Goal: Task Accomplishment & Management: Use online tool/utility

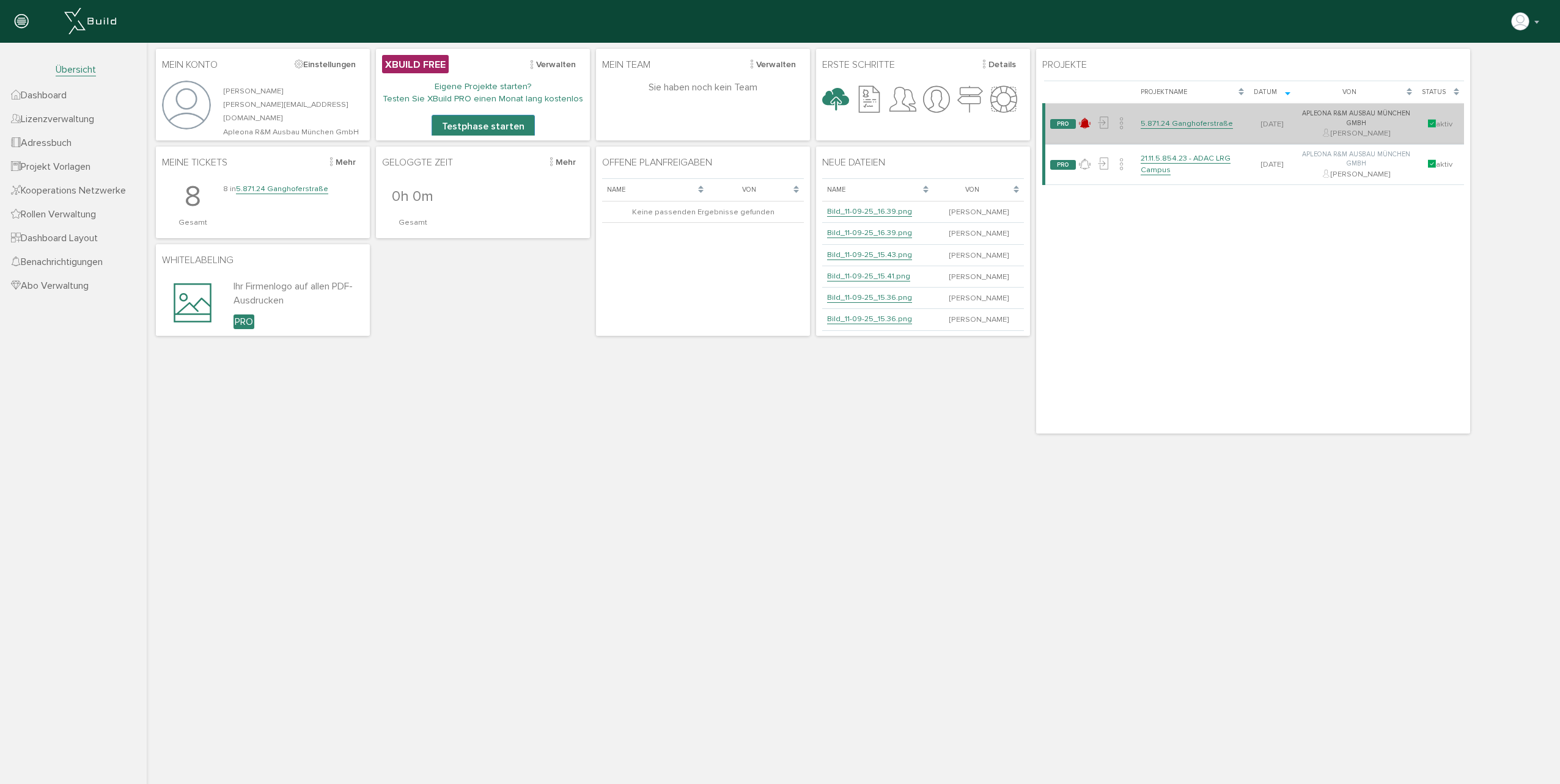
click at [1178, 124] on link "5.871.24 Ganghoferstraße" at bounding box center [1186, 123] width 92 height 11
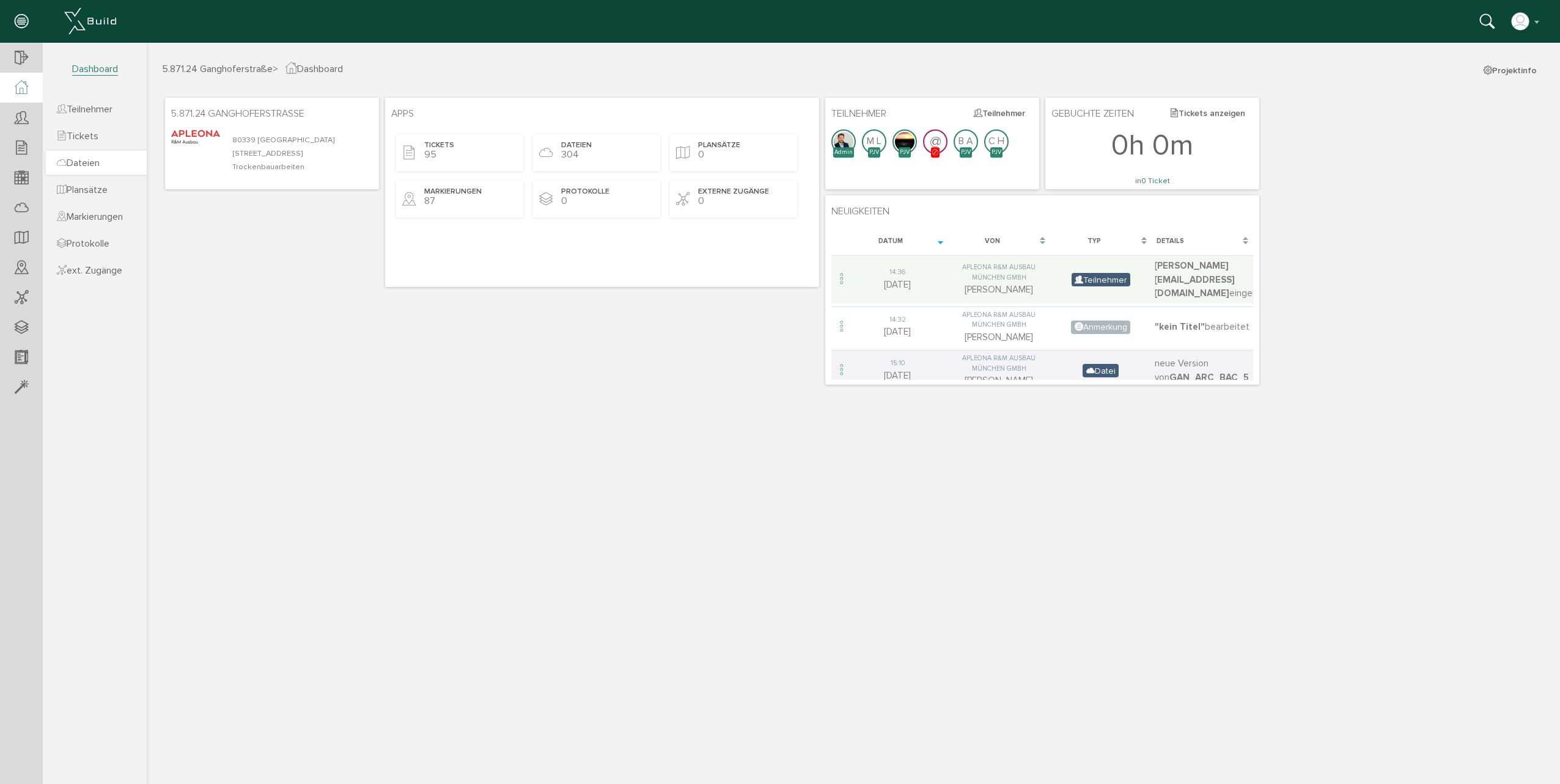
click at [100, 165] on span "Dateien" at bounding box center [78, 162] width 43 height 12
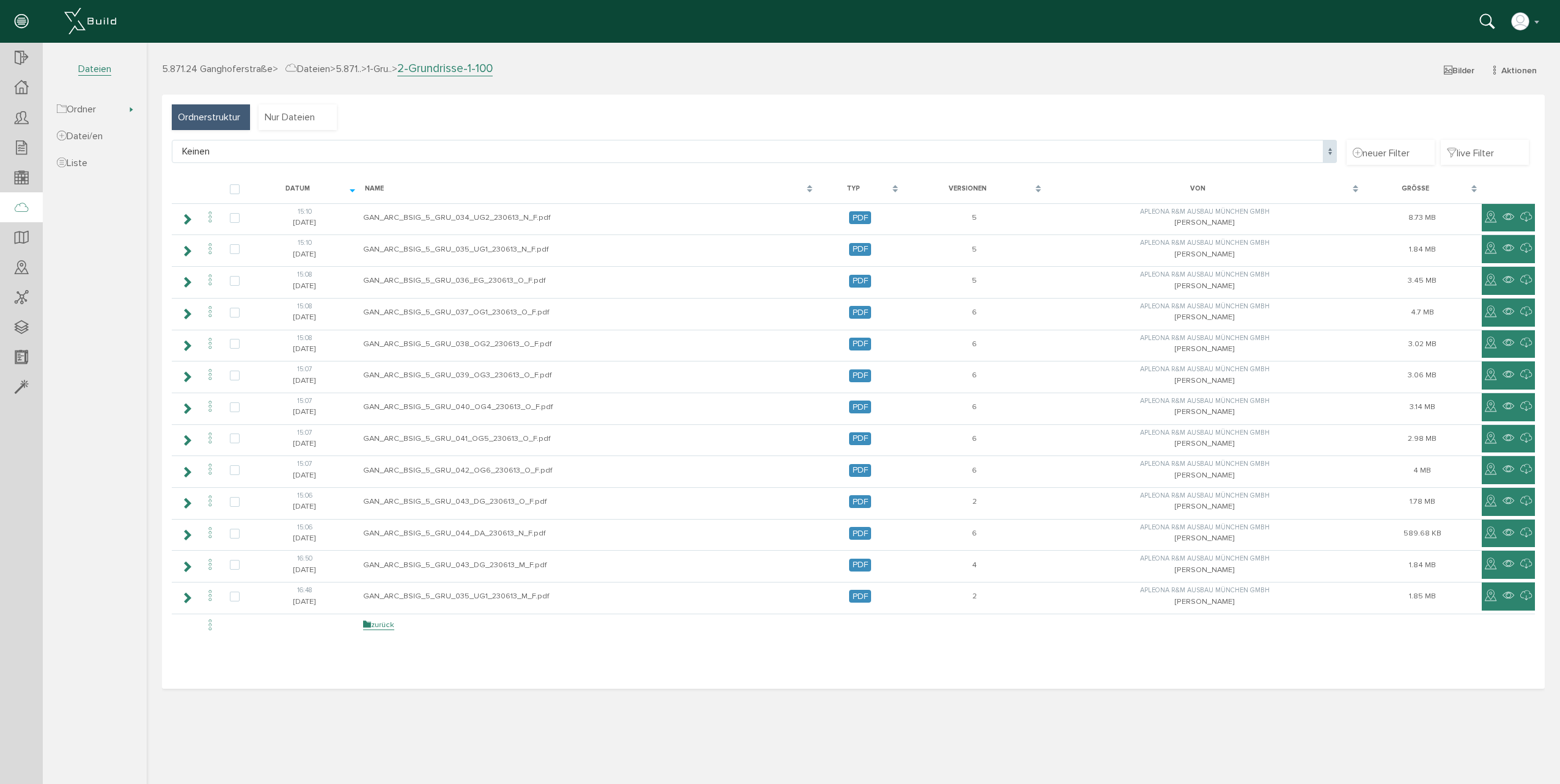
click at [233, 116] on span "Ordnerstruktur" at bounding box center [210, 117] width 63 height 14
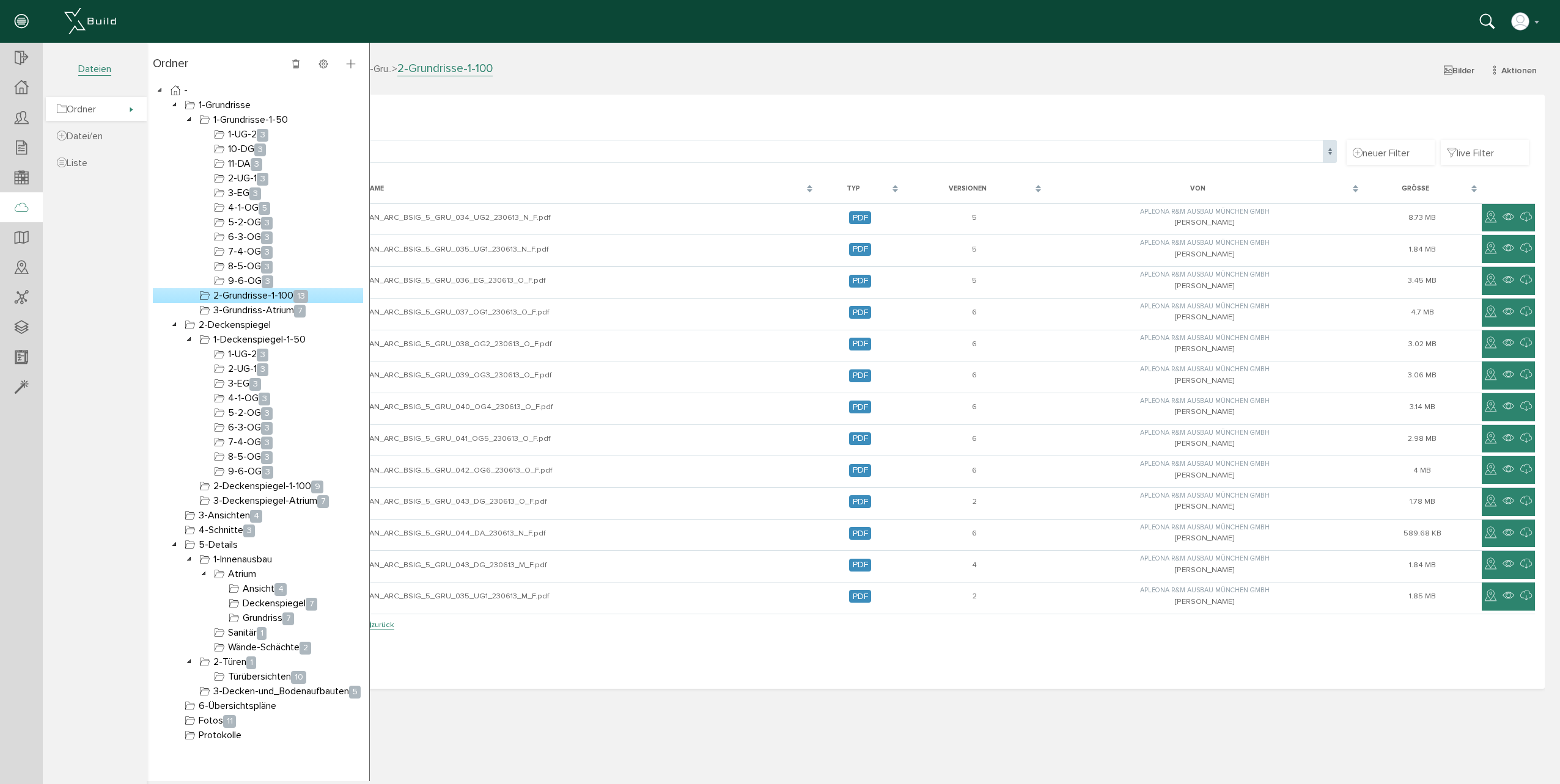
click at [126, 109] on span "Ordner" at bounding box center [96, 109] width 101 height 23
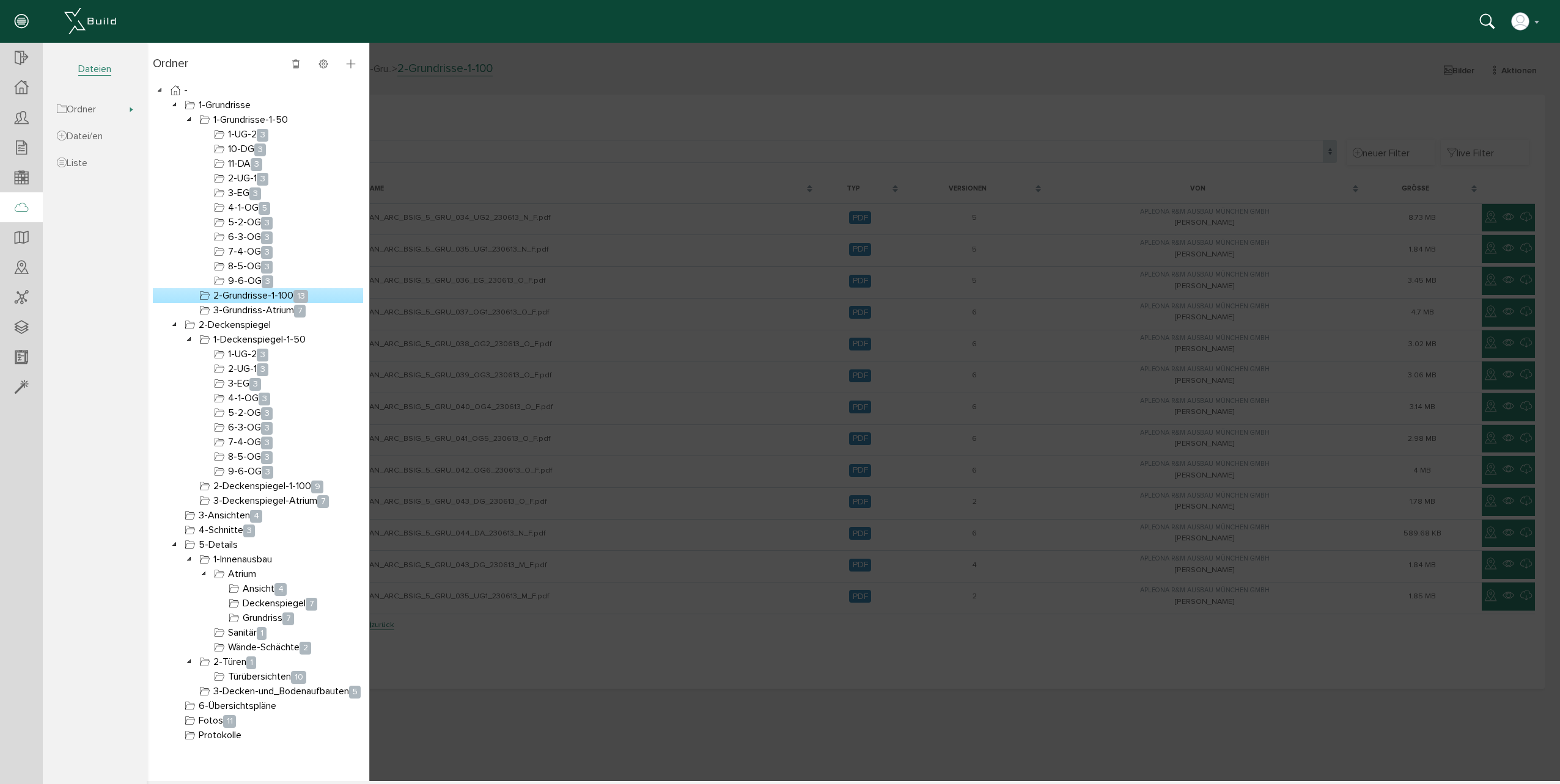
click at [243, 294] on link "2-Grundrisse-1-100 13" at bounding box center [254, 296] width 114 height 15
click at [565, 131] on div at bounding box center [853, 412] width 1413 height 738
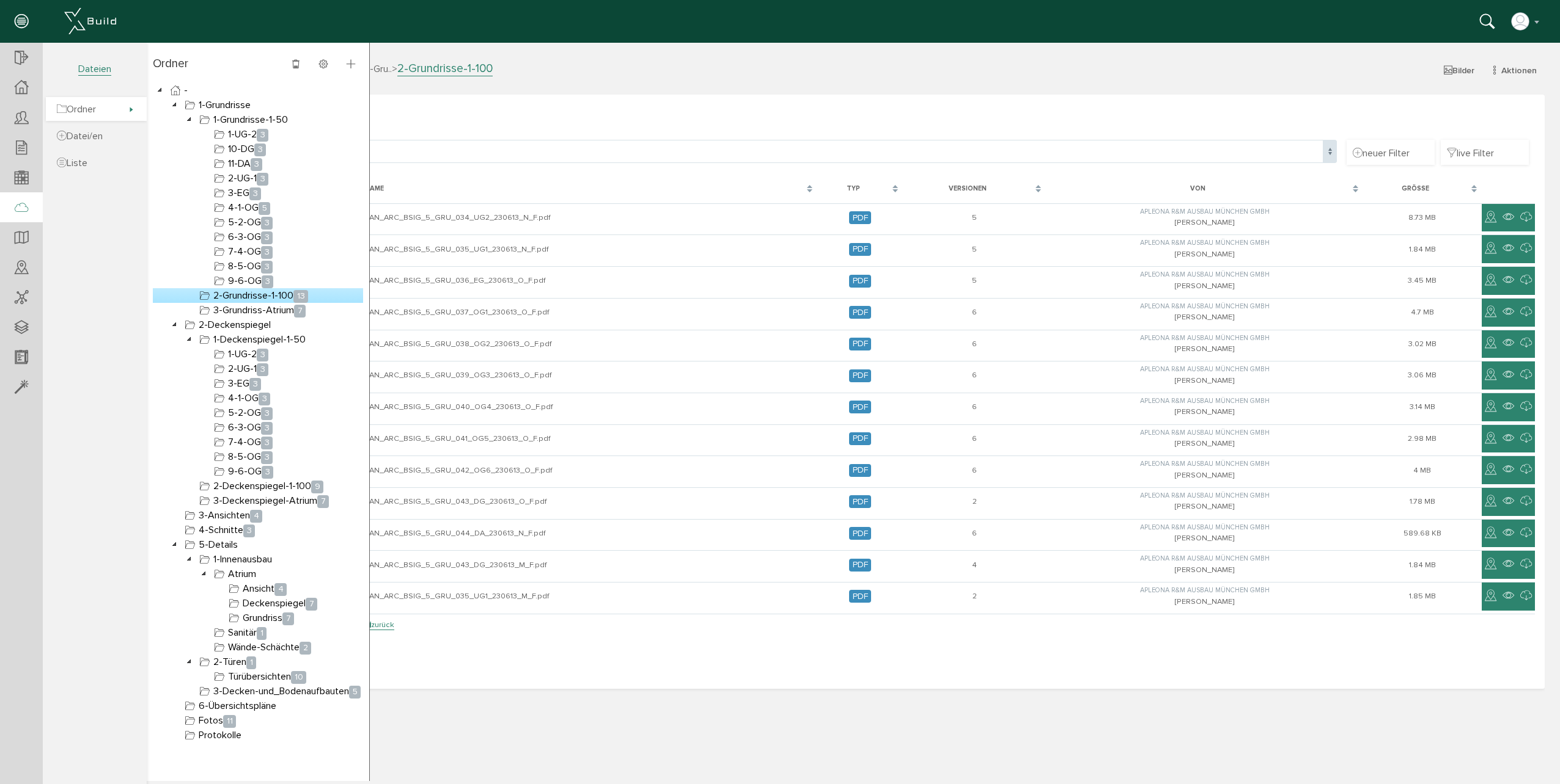
click at [122, 110] on span "Ordner" at bounding box center [96, 109] width 101 height 23
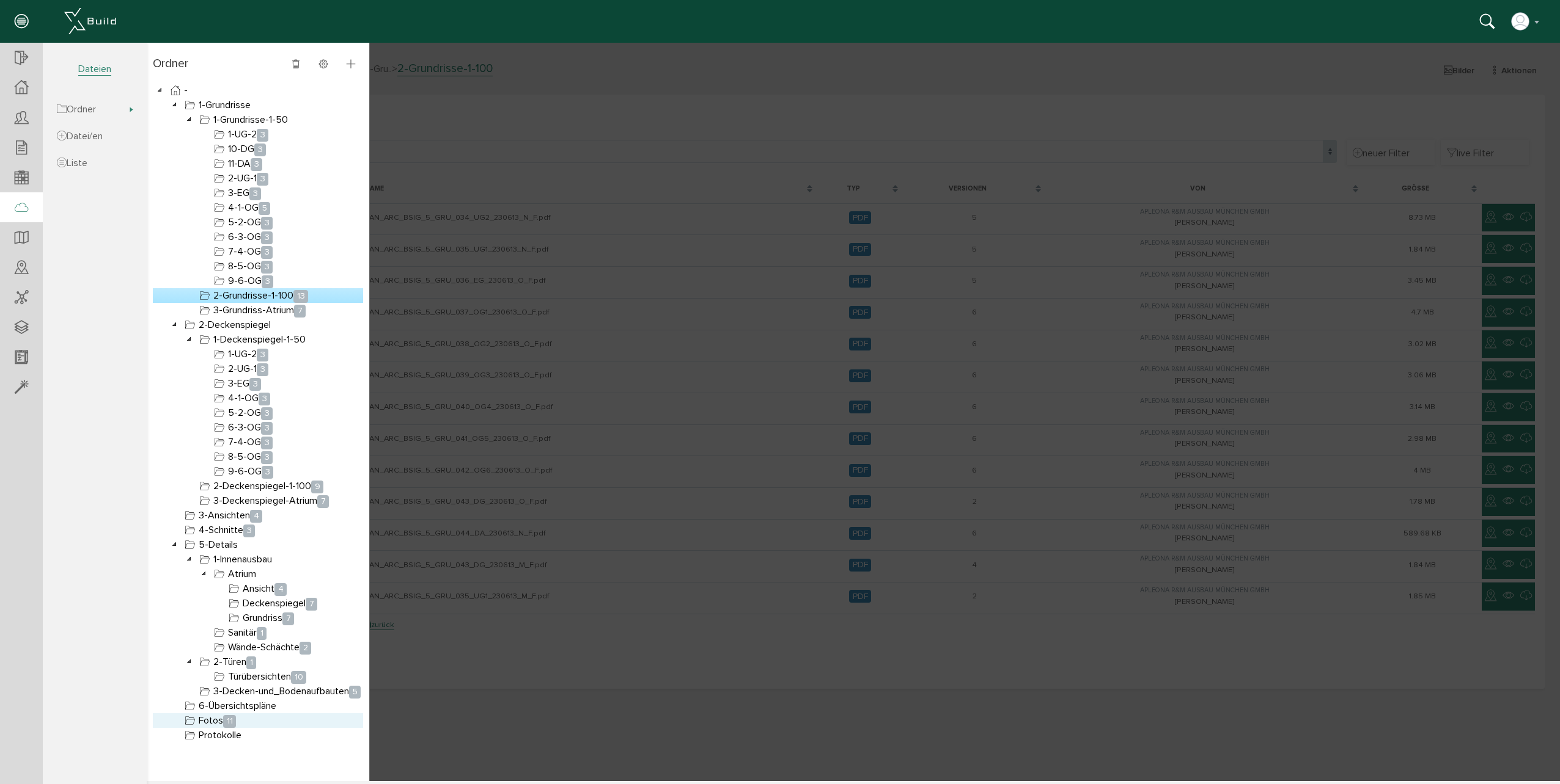
click at [223, 722] on link "Fotos 11" at bounding box center [210, 720] width 56 height 15
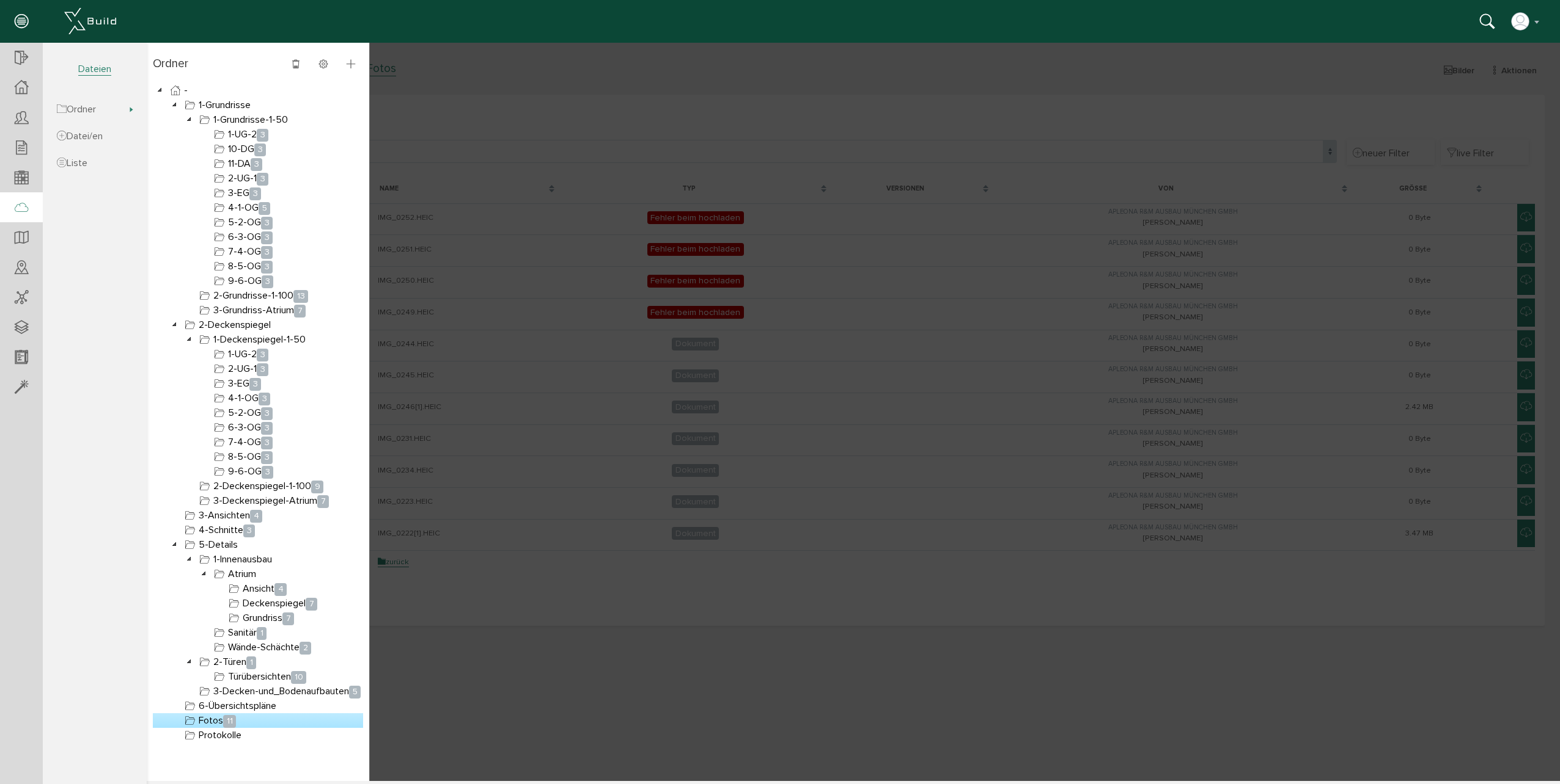
click at [411, 715] on div at bounding box center [853, 412] width 1413 height 738
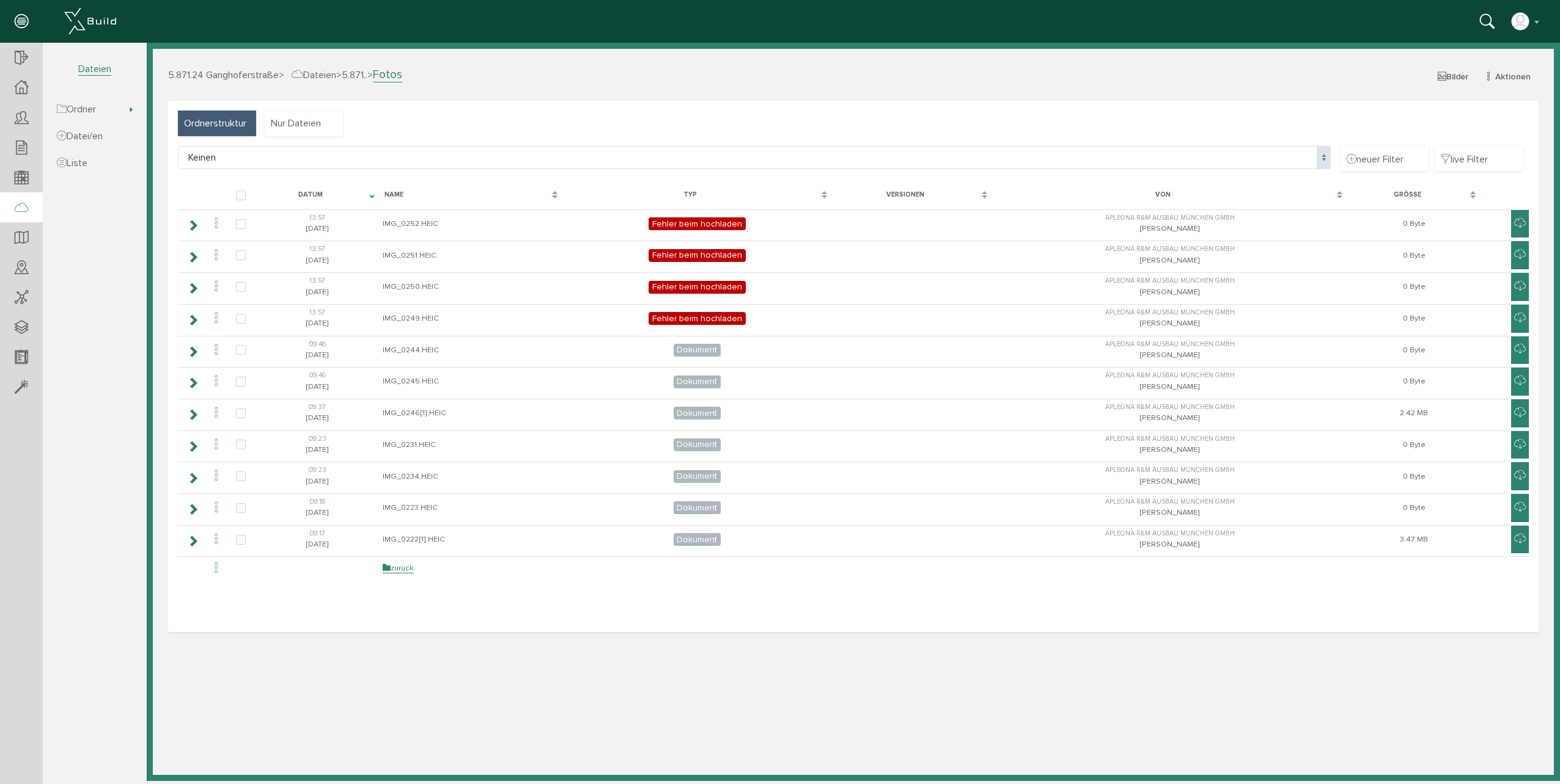
select select "D-68be82e1ab3e54_42199188"
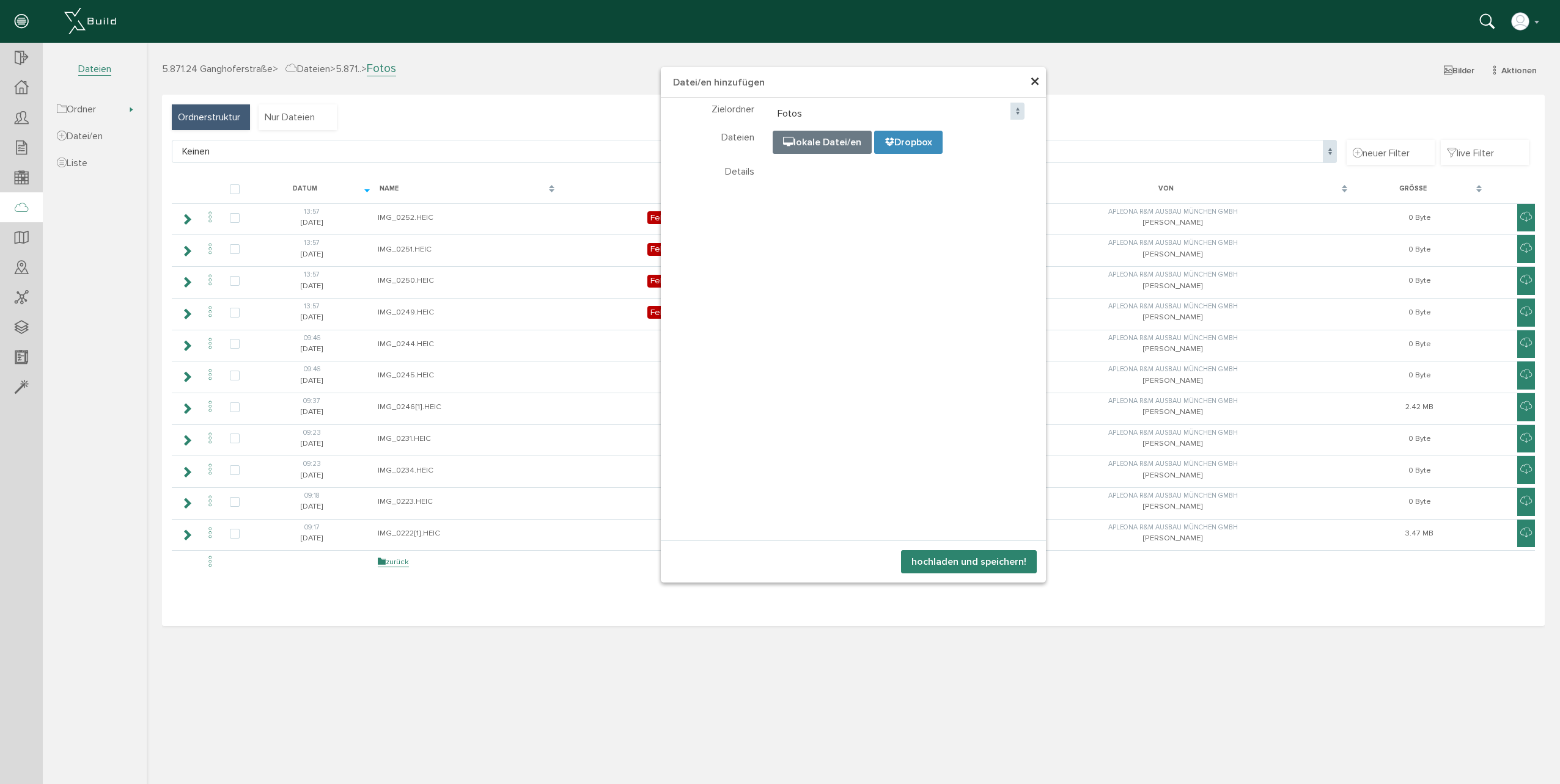
select select "D-68be82e1ab3e54_42199188"
click at [960, 562] on button "hochladen und speichern!" at bounding box center [969, 562] width 136 height 23
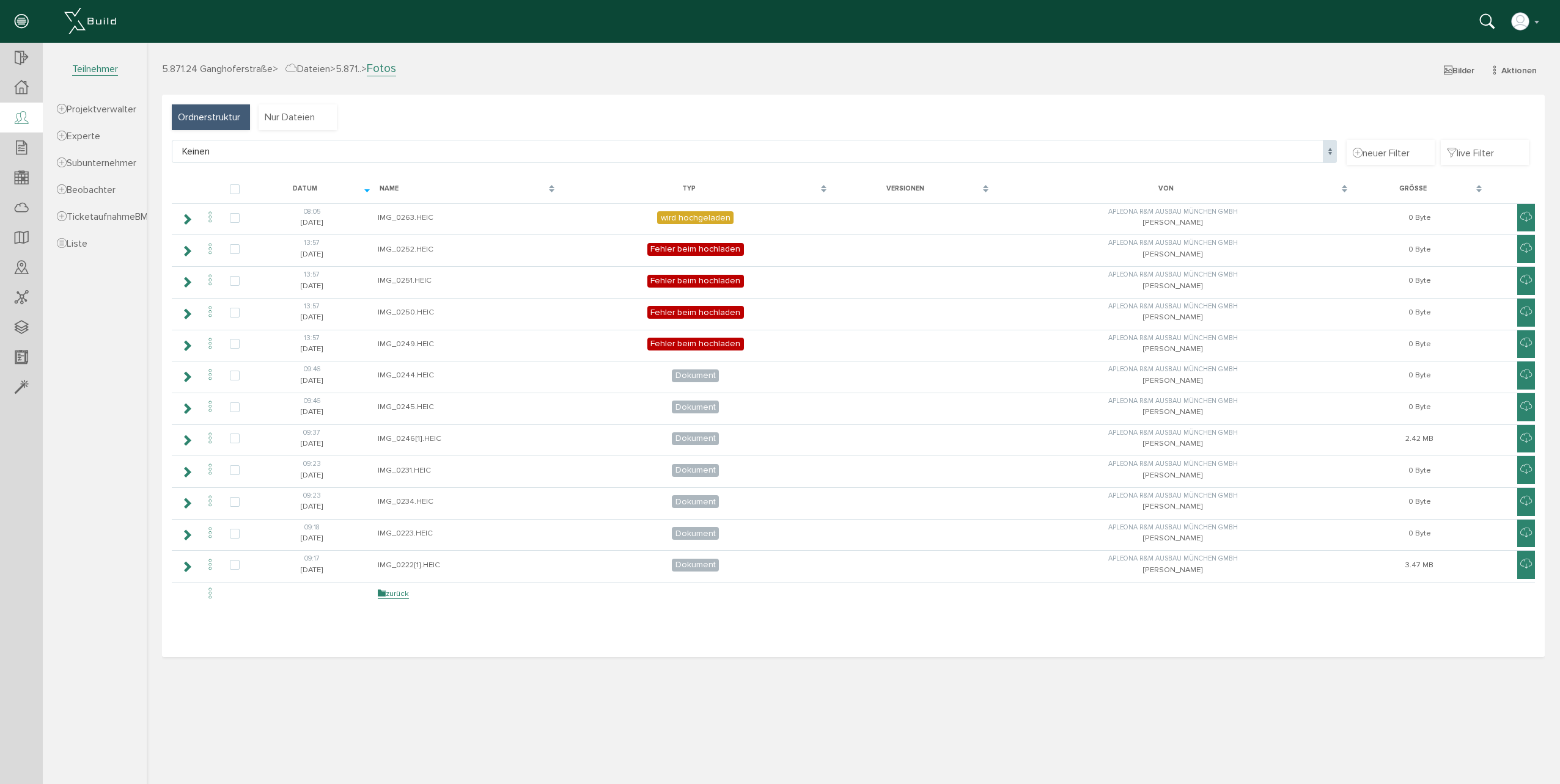
click at [19, 114] on icon at bounding box center [22, 117] width 14 height 17
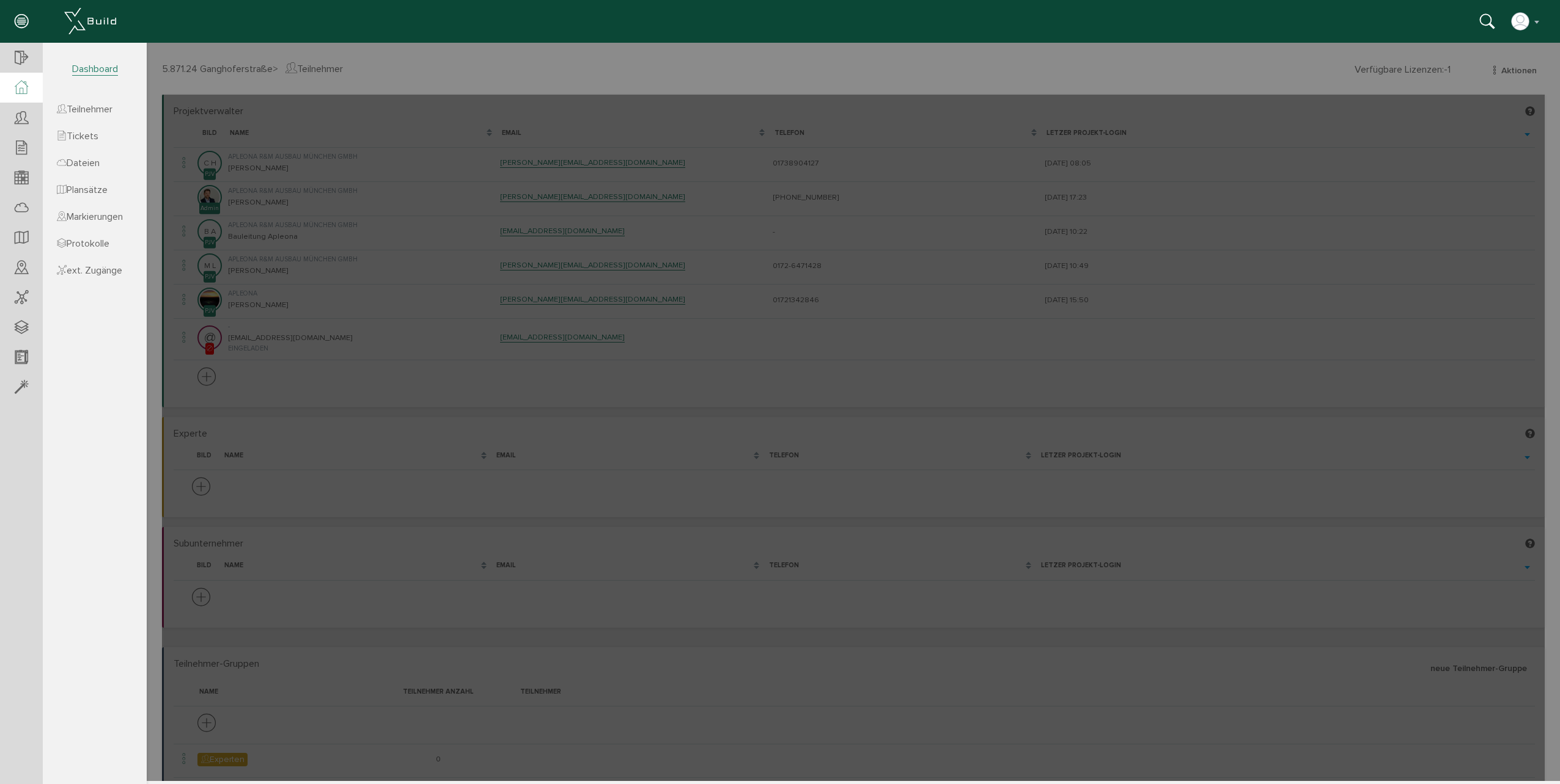
click at [24, 84] on icon at bounding box center [22, 87] width 14 height 14
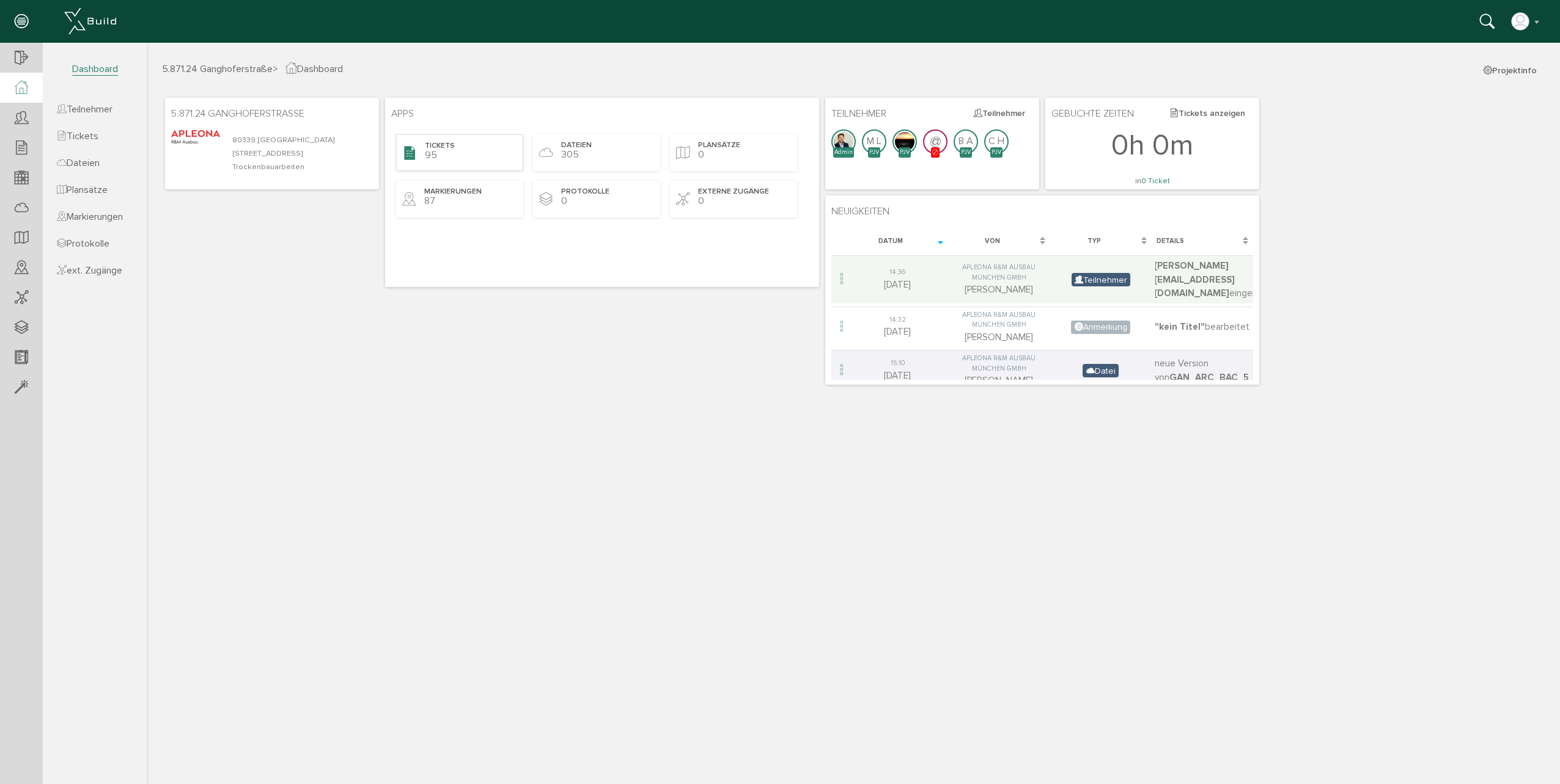
click at [467, 154] on div "Tickets 95" at bounding box center [459, 152] width 127 height 36
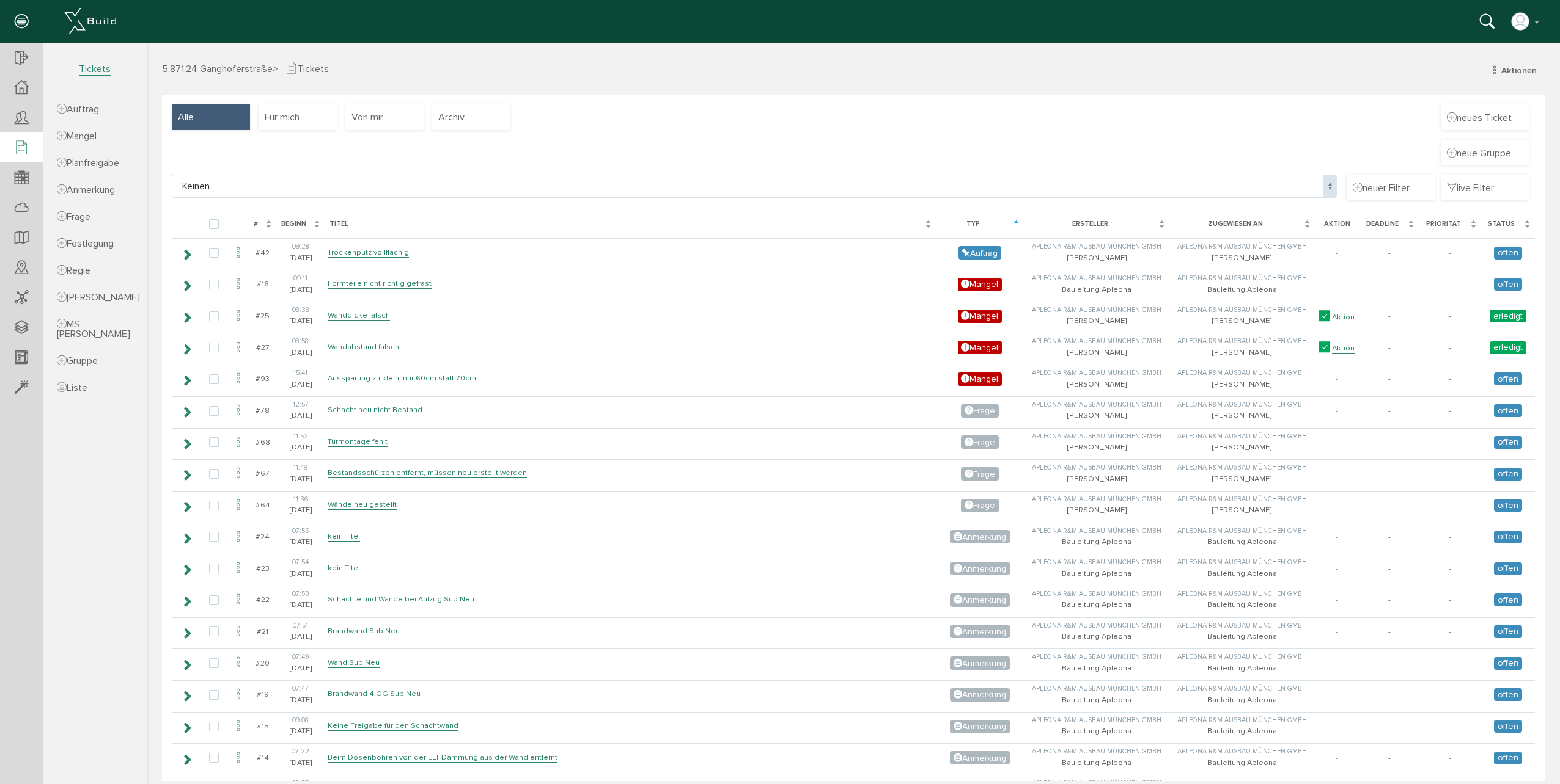
click at [264, 220] on div "#" at bounding box center [262, 224] width 27 height 23
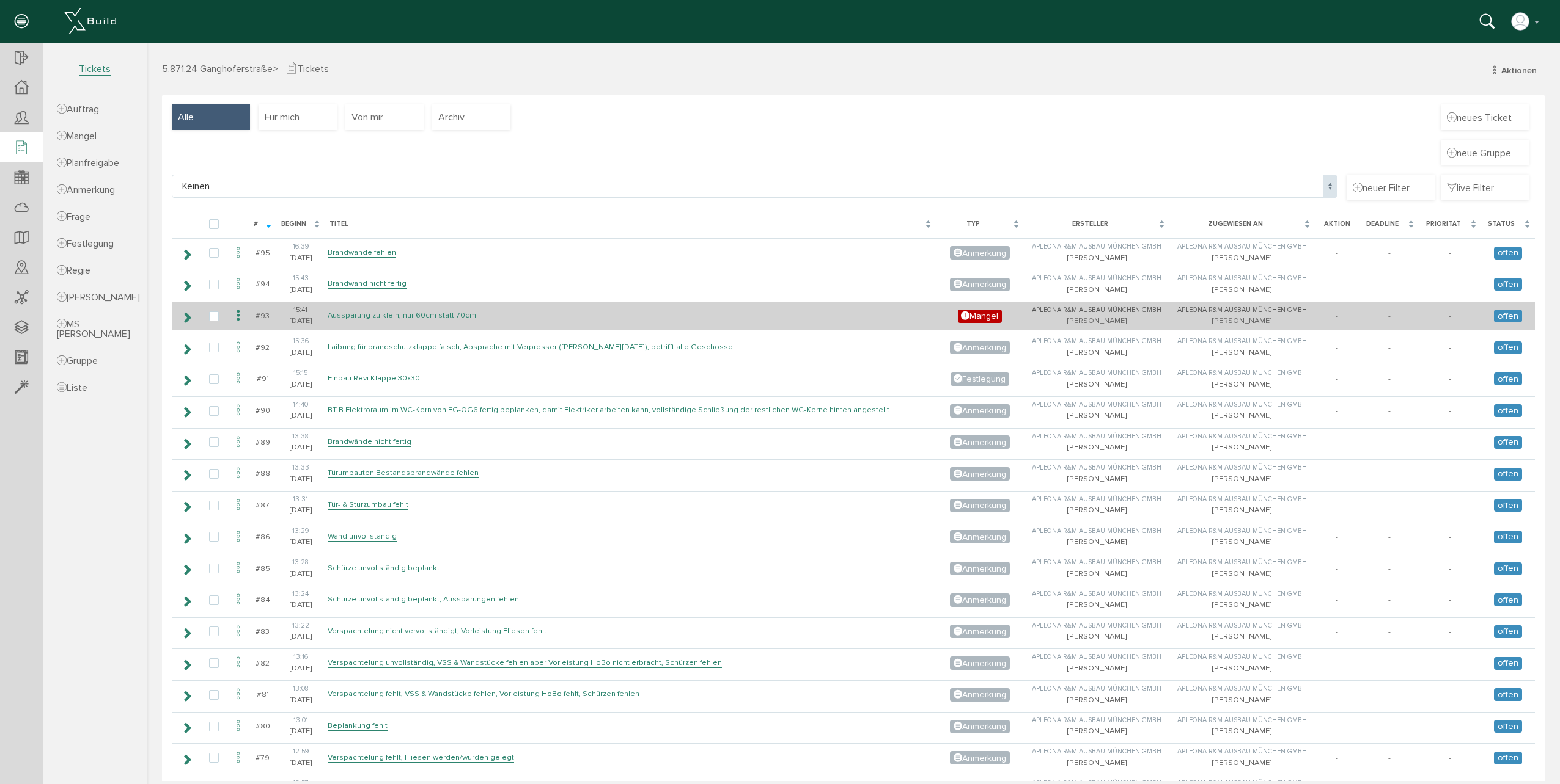
click at [351, 311] on link "Aussparung zu klein, nur 60cm statt 70cm" at bounding box center [402, 315] width 149 height 11
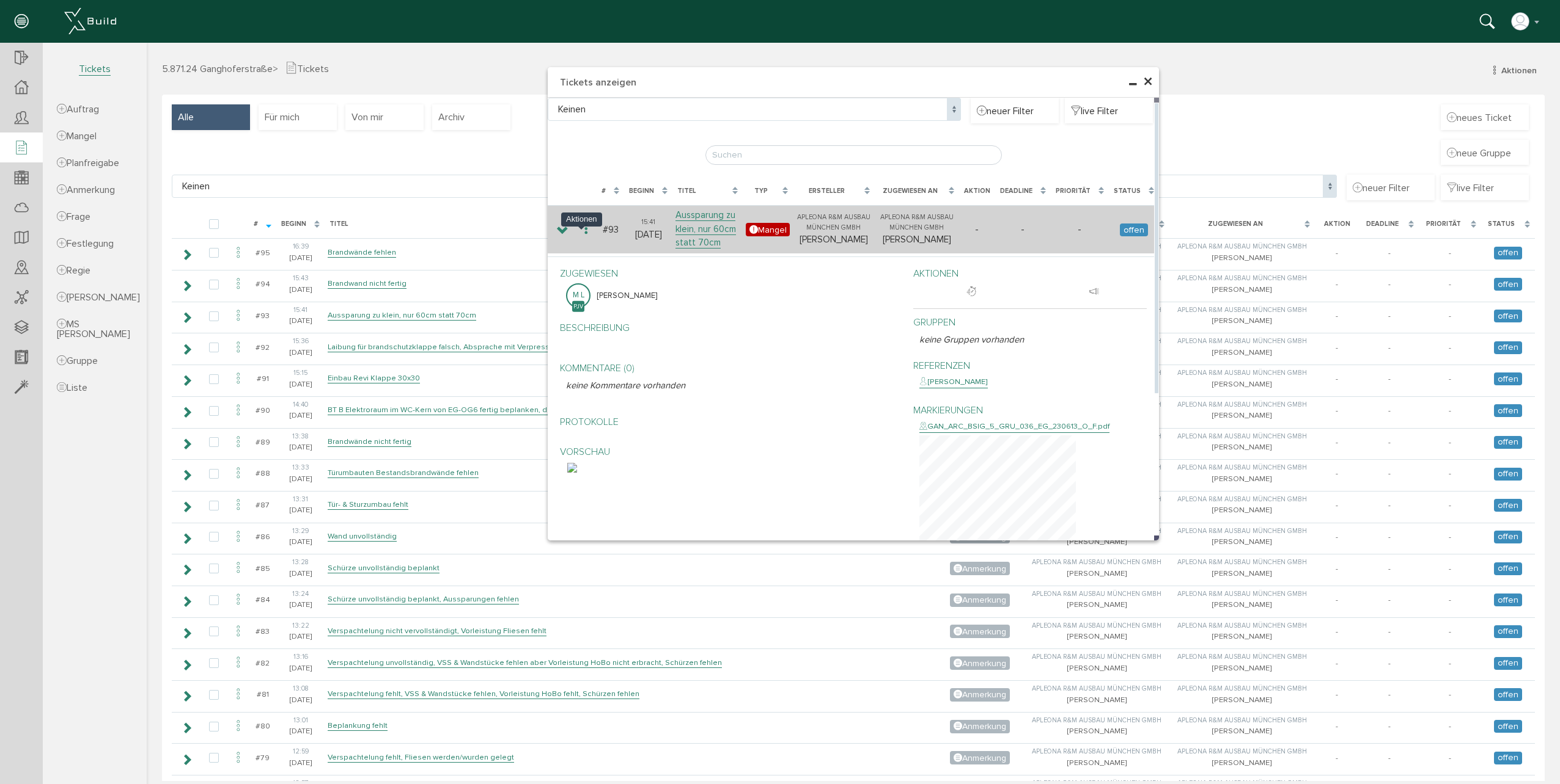
click at [584, 238] on icon at bounding box center [586, 229] width 15 height 17
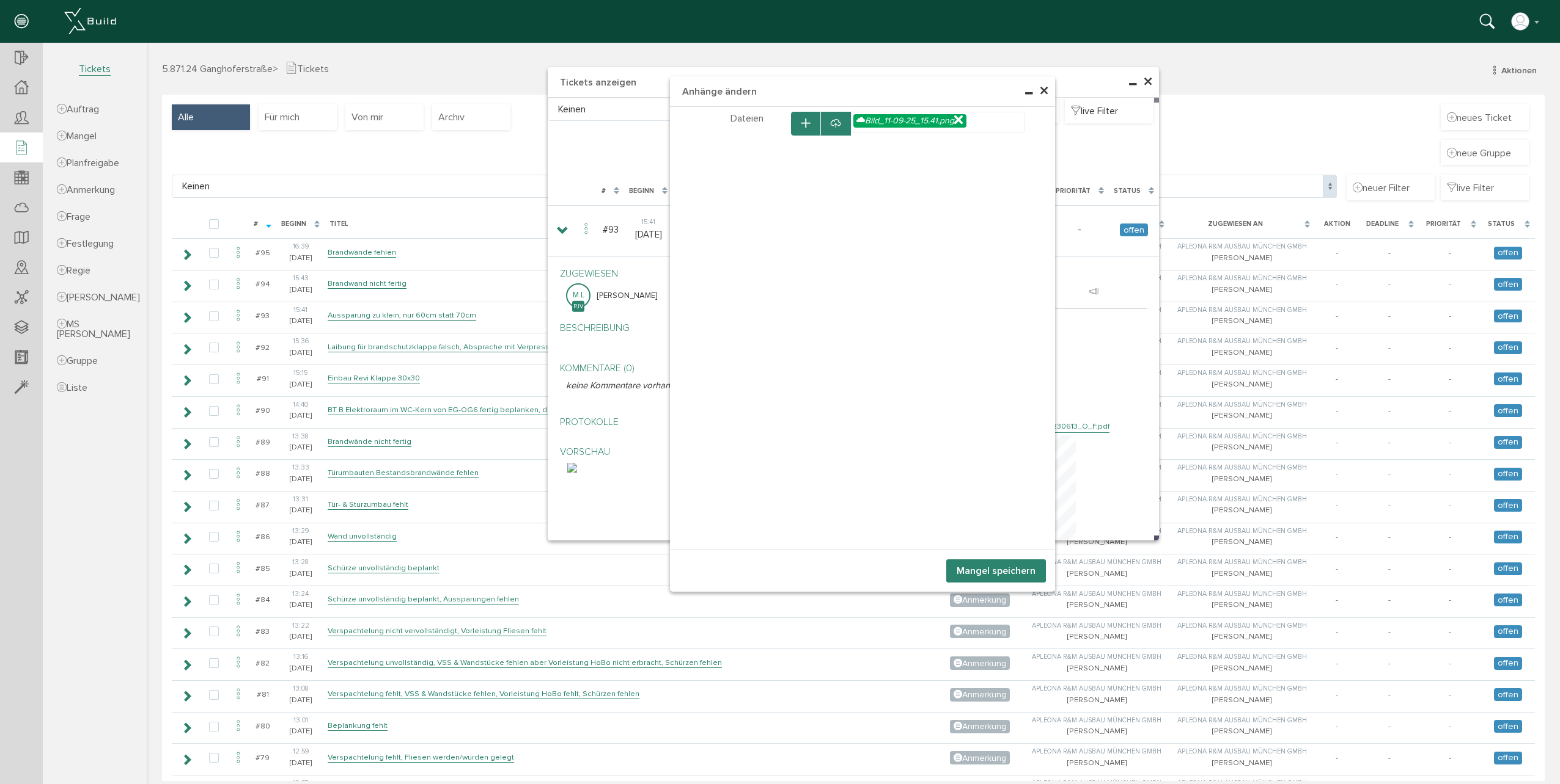
click at [801, 127] on icon "button" at bounding box center [805, 123] width 9 height 11
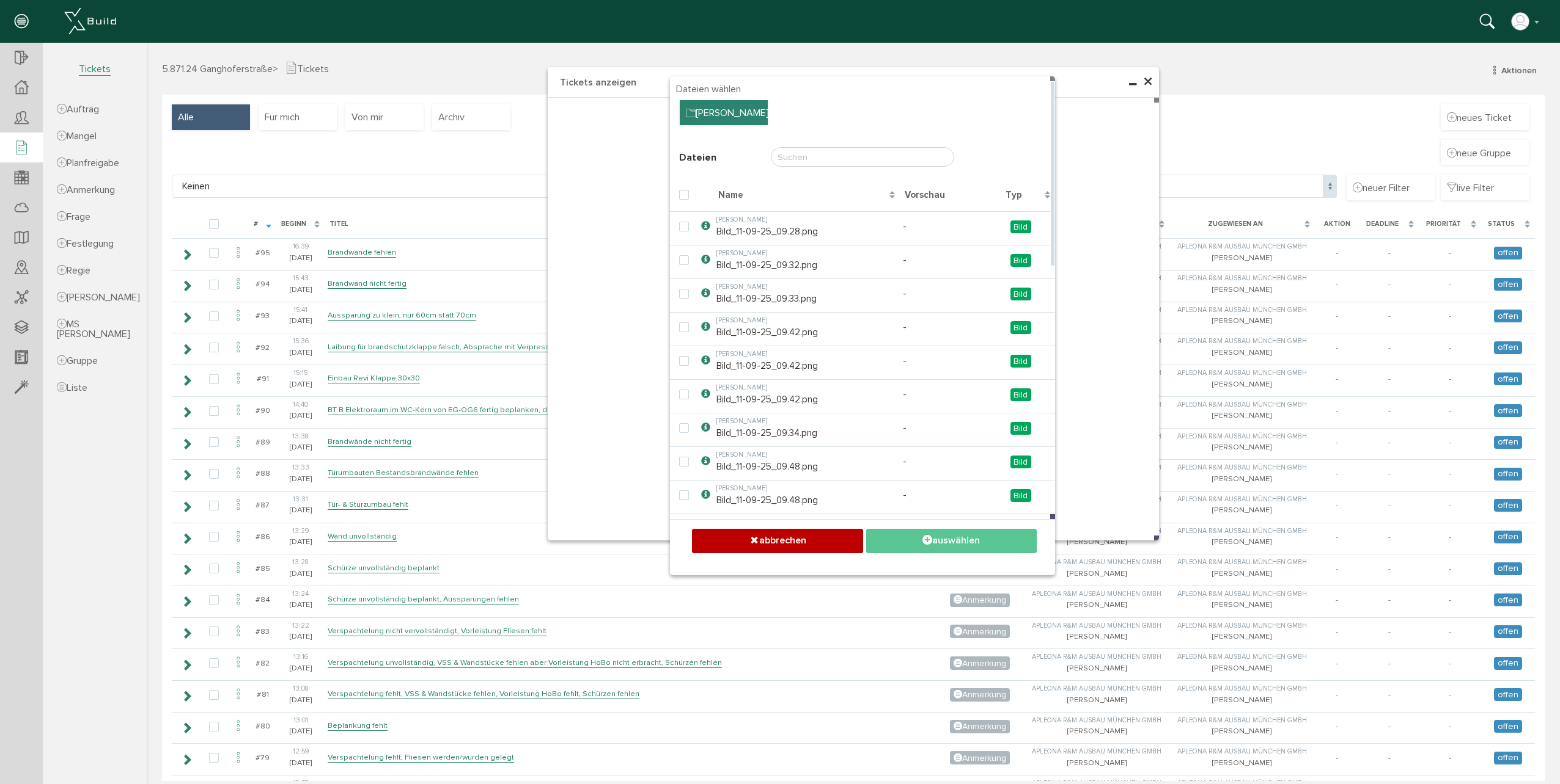
click at [696, 107] on div "[PERSON_NAME]" at bounding box center [724, 113] width 88 height 25
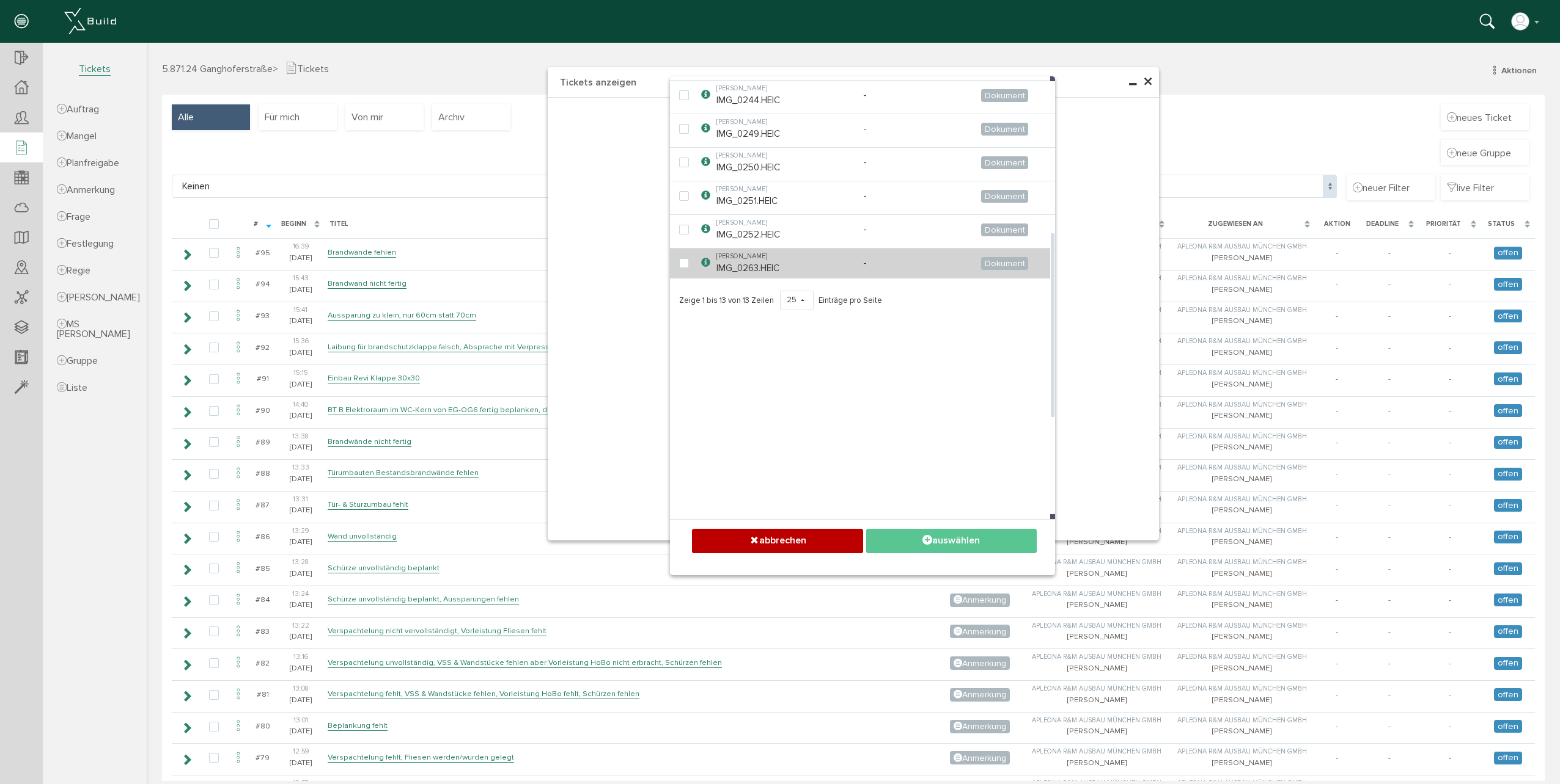
click at [735, 264] on td "[PERSON_NAME] IMG_0263.HEIC" at bounding box center [786, 262] width 147 height 30
checkbox input "true"
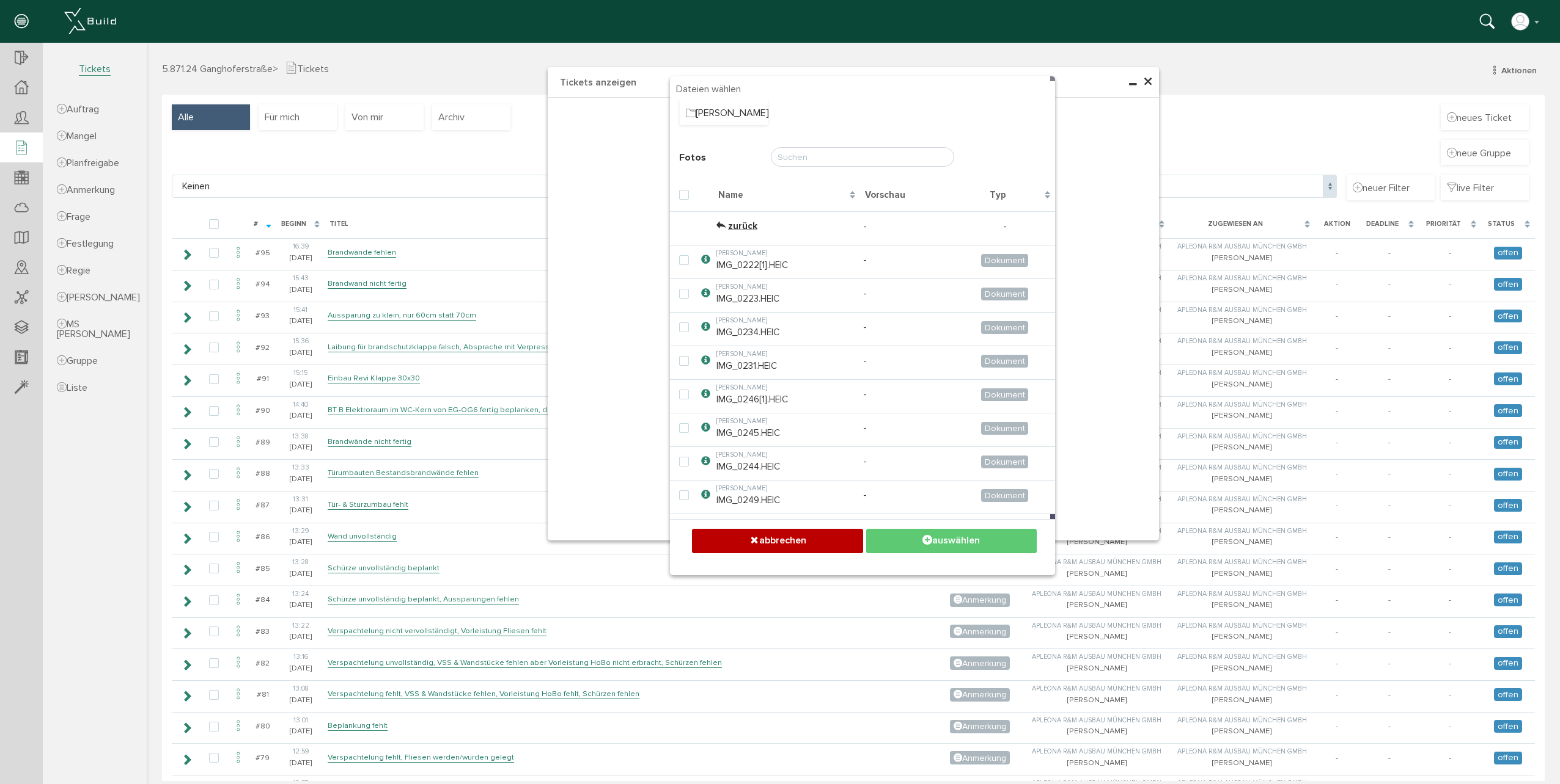
click at [907, 542] on button "auswählen" at bounding box center [951, 540] width 170 height 23
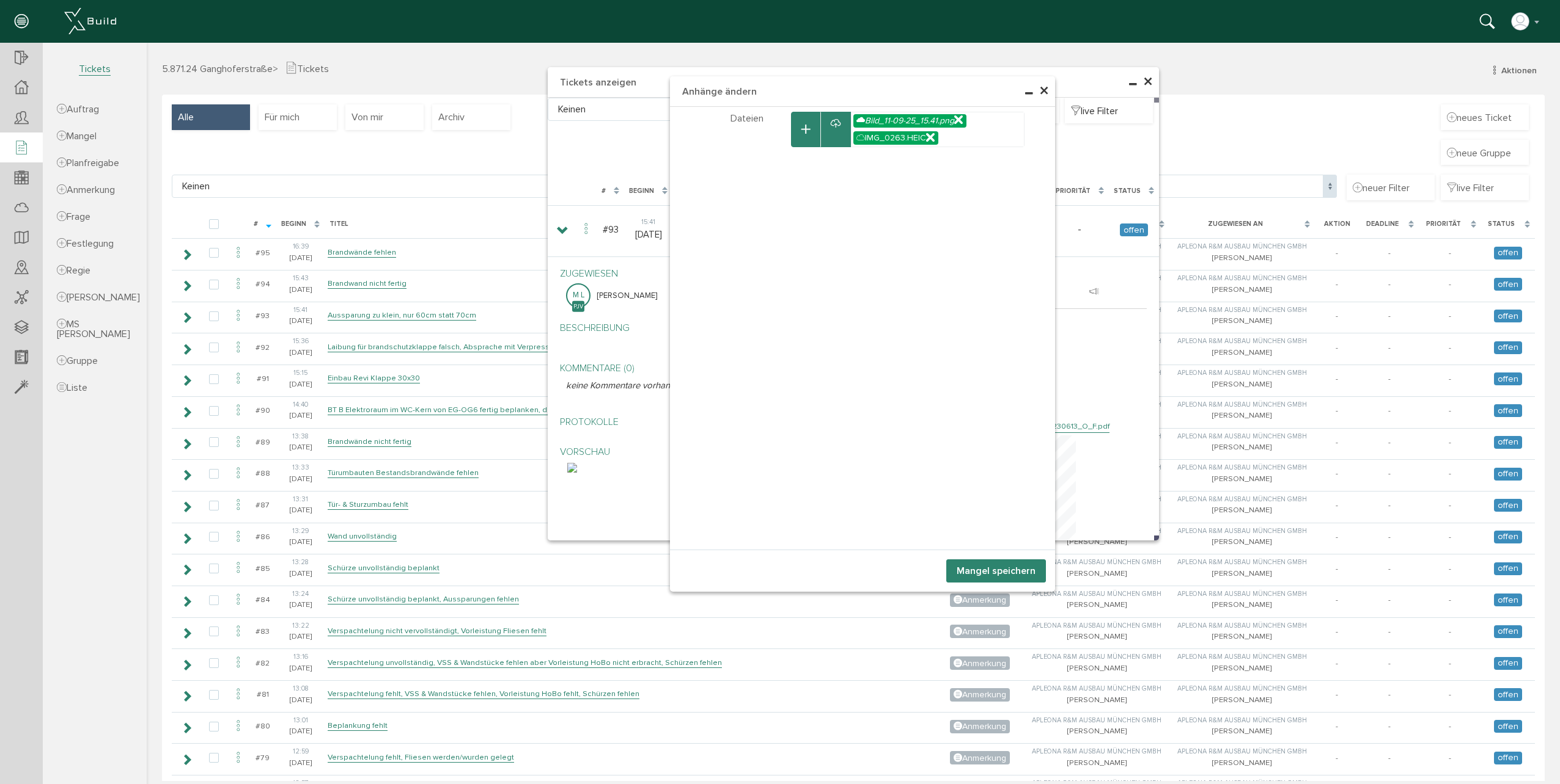
click at [959, 573] on button "Mangel speichern" at bounding box center [996, 572] width 100 height 23
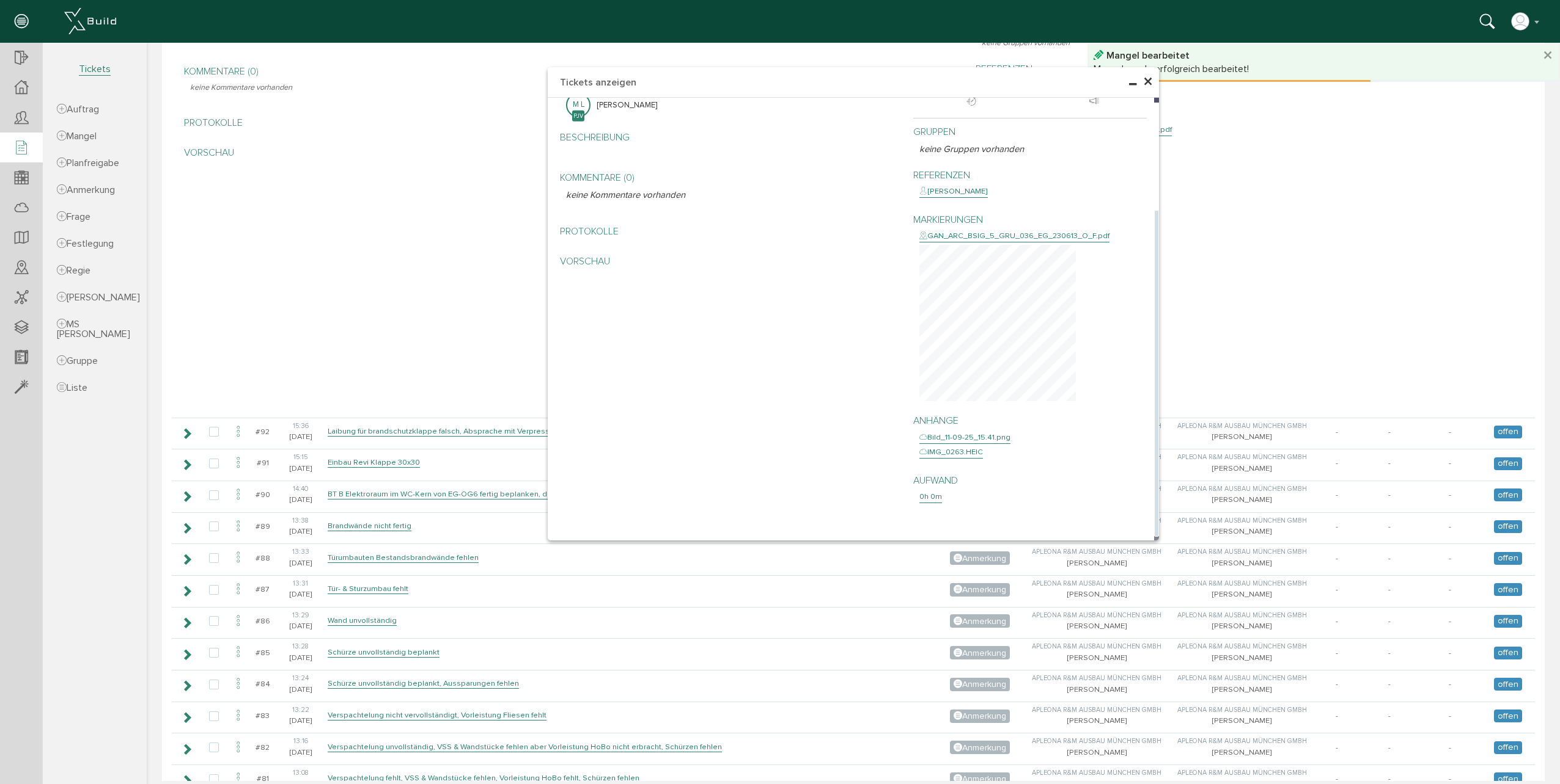
scroll to position [413, 0]
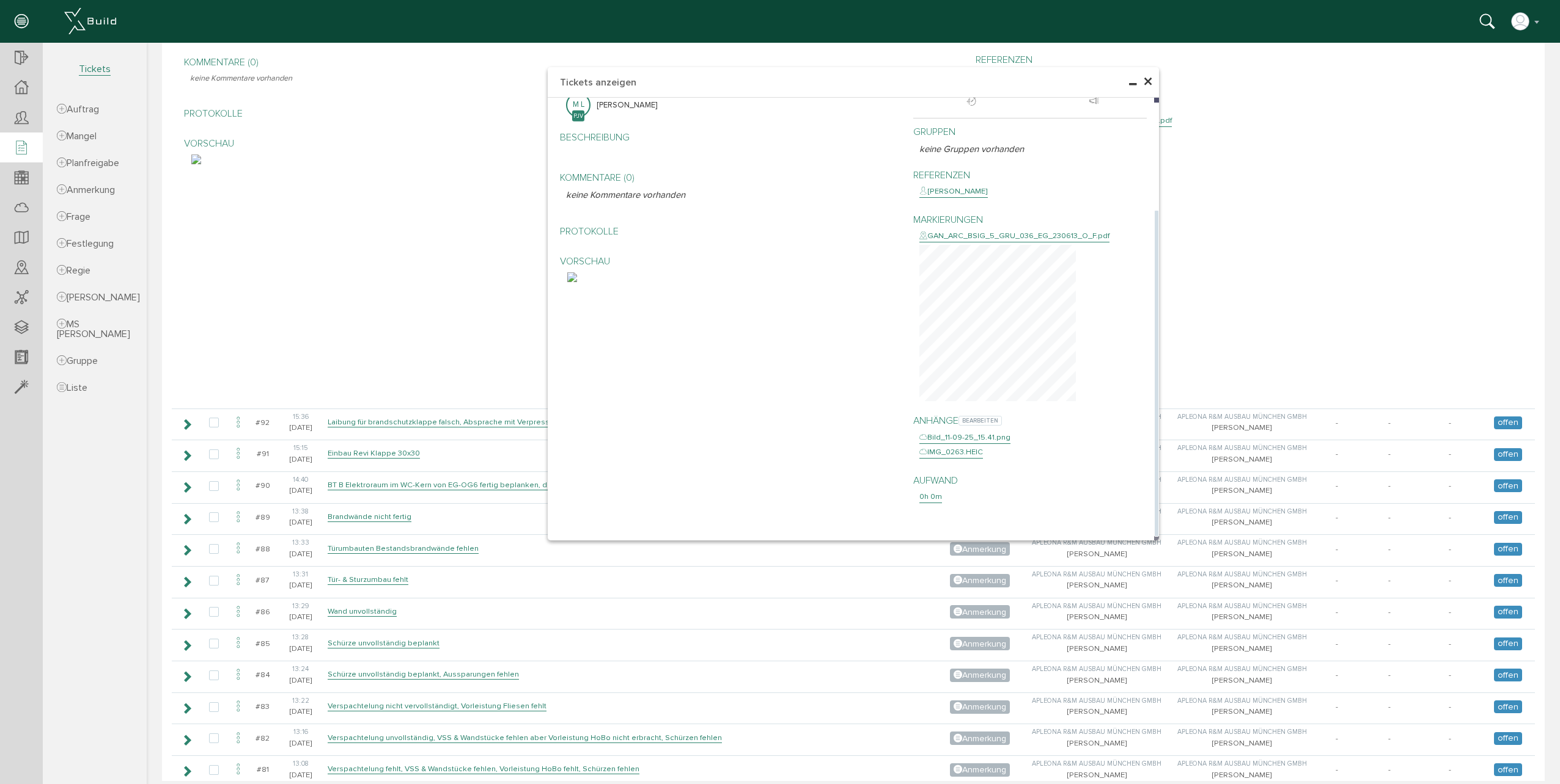
click at [944, 459] on div "IMG_0263.HEIC" at bounding box center [951, 452] width 64 height 12
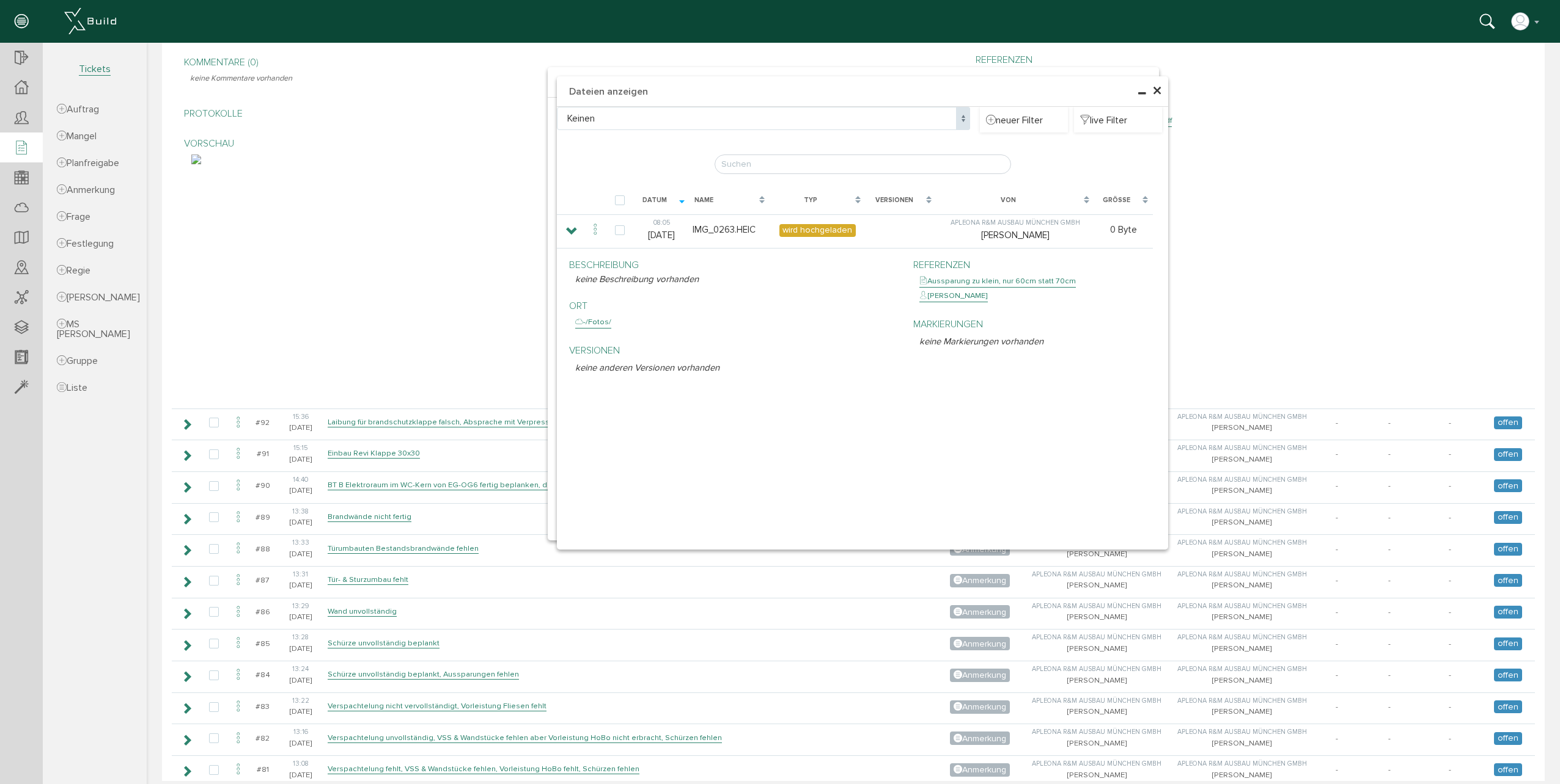
click at [1154, 94] on span "×" at bounding box center [1157, 91] width 10 height 23
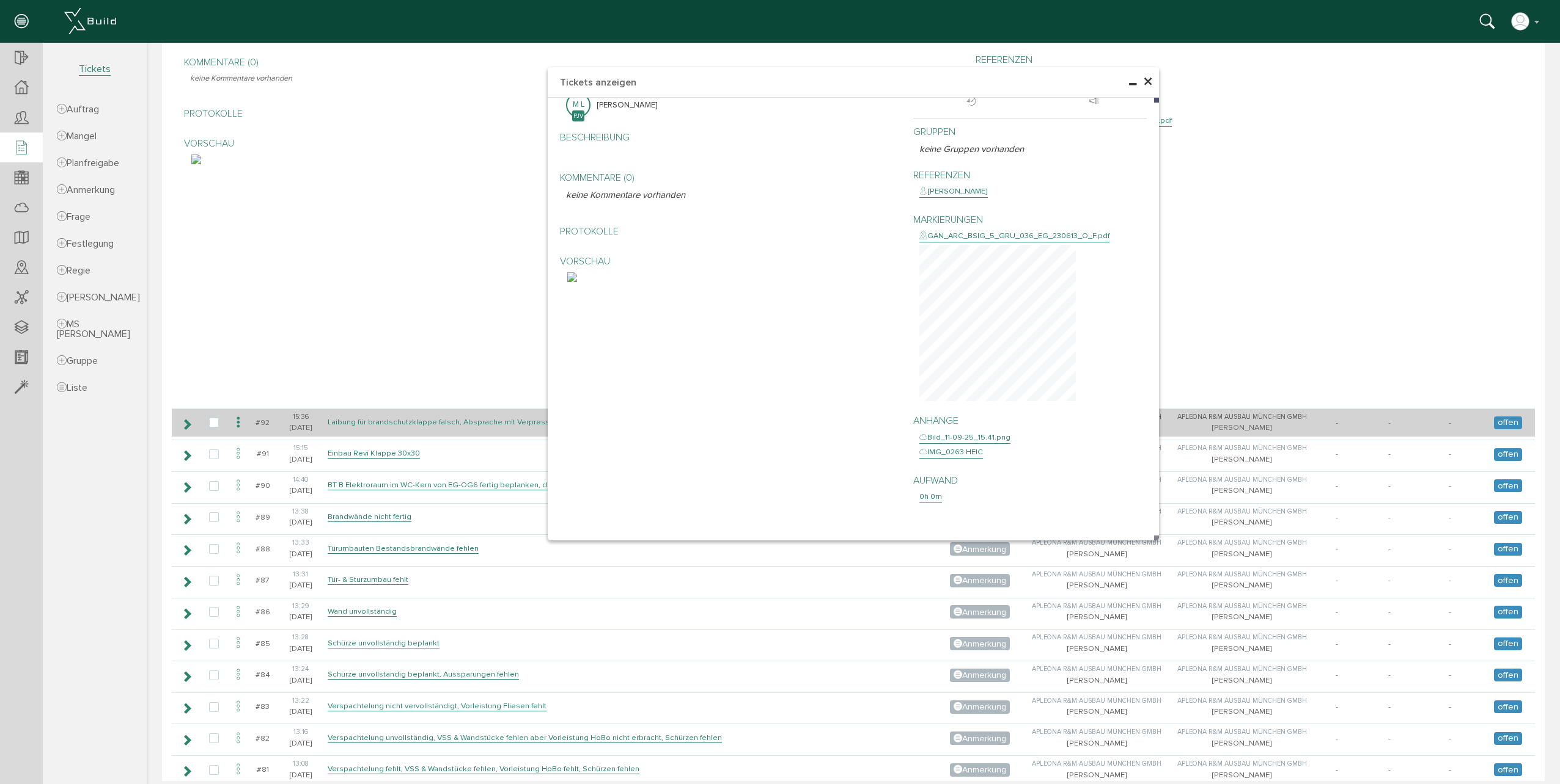
click at [368, 423] on link "Laibung für brandschutzklappe falsch, Absprache mit Verpresser ([PERSON_NAME][D…" at bounding box center [530, 422] width 405 height 11
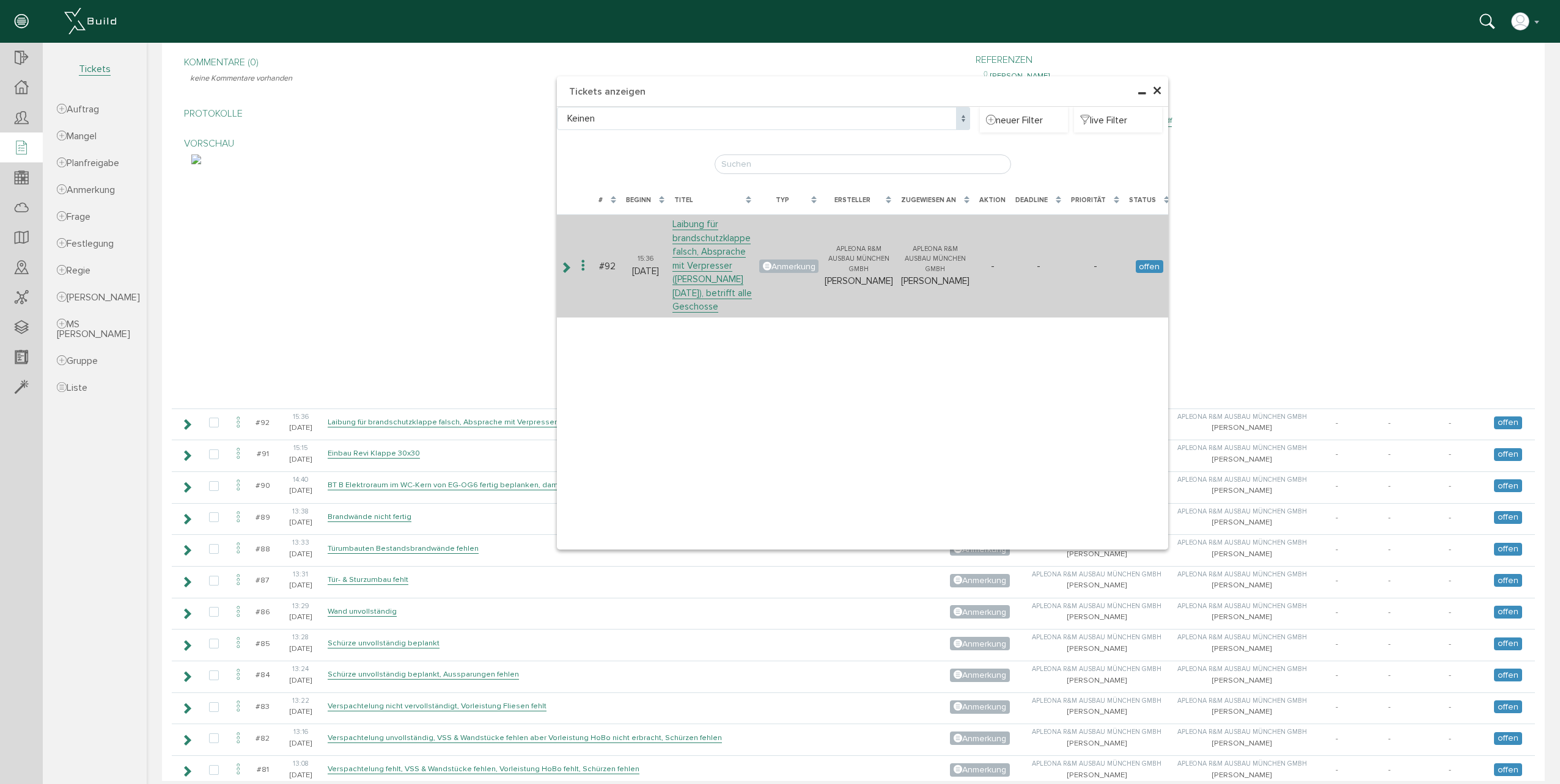
click at [571, 270] on icon at bounding box center [566, 267] width 12 height 10
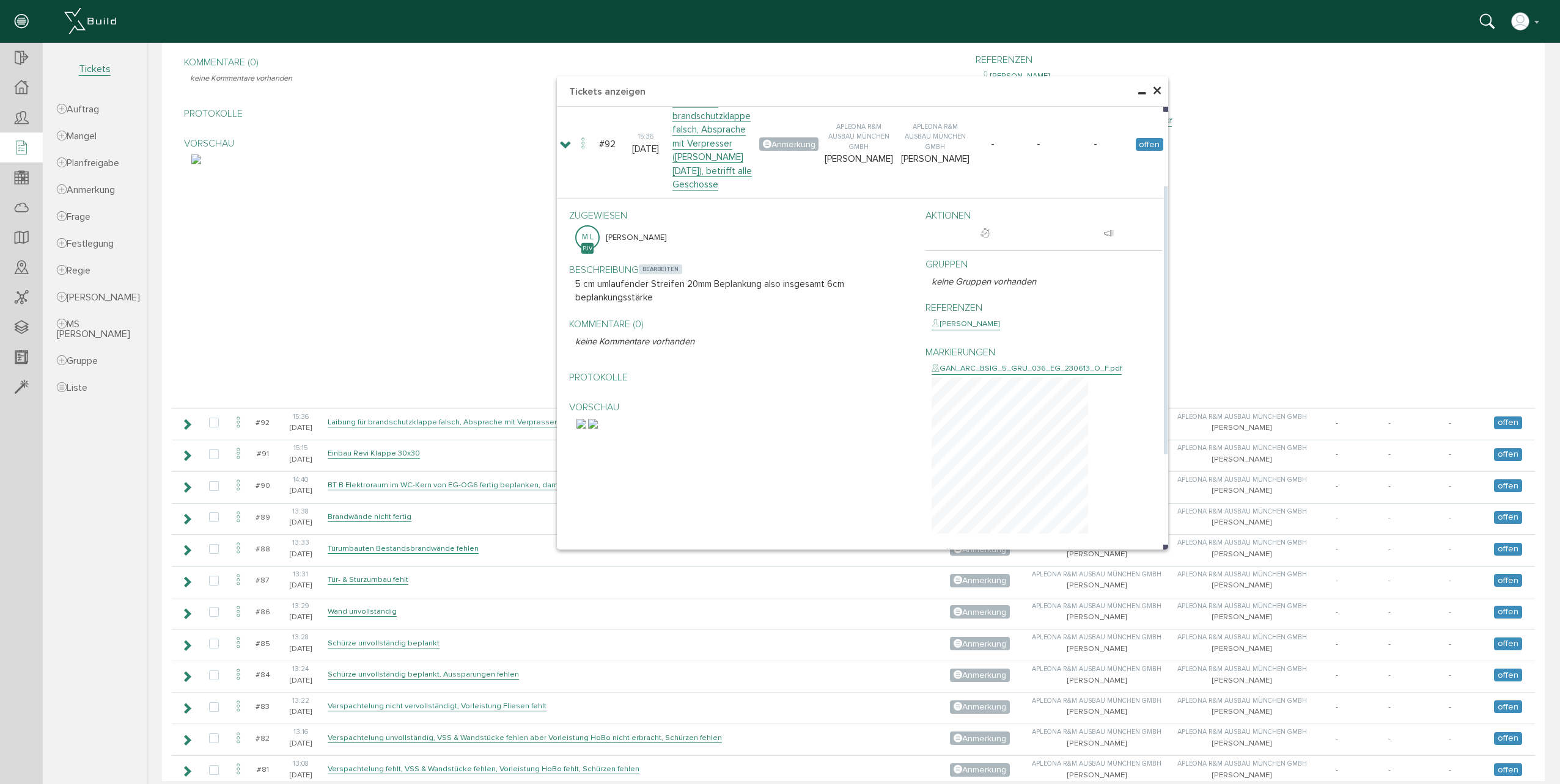
click at [650, 269] on span "bearbeiten" at bounding box center [660, 269] width 43 height 10
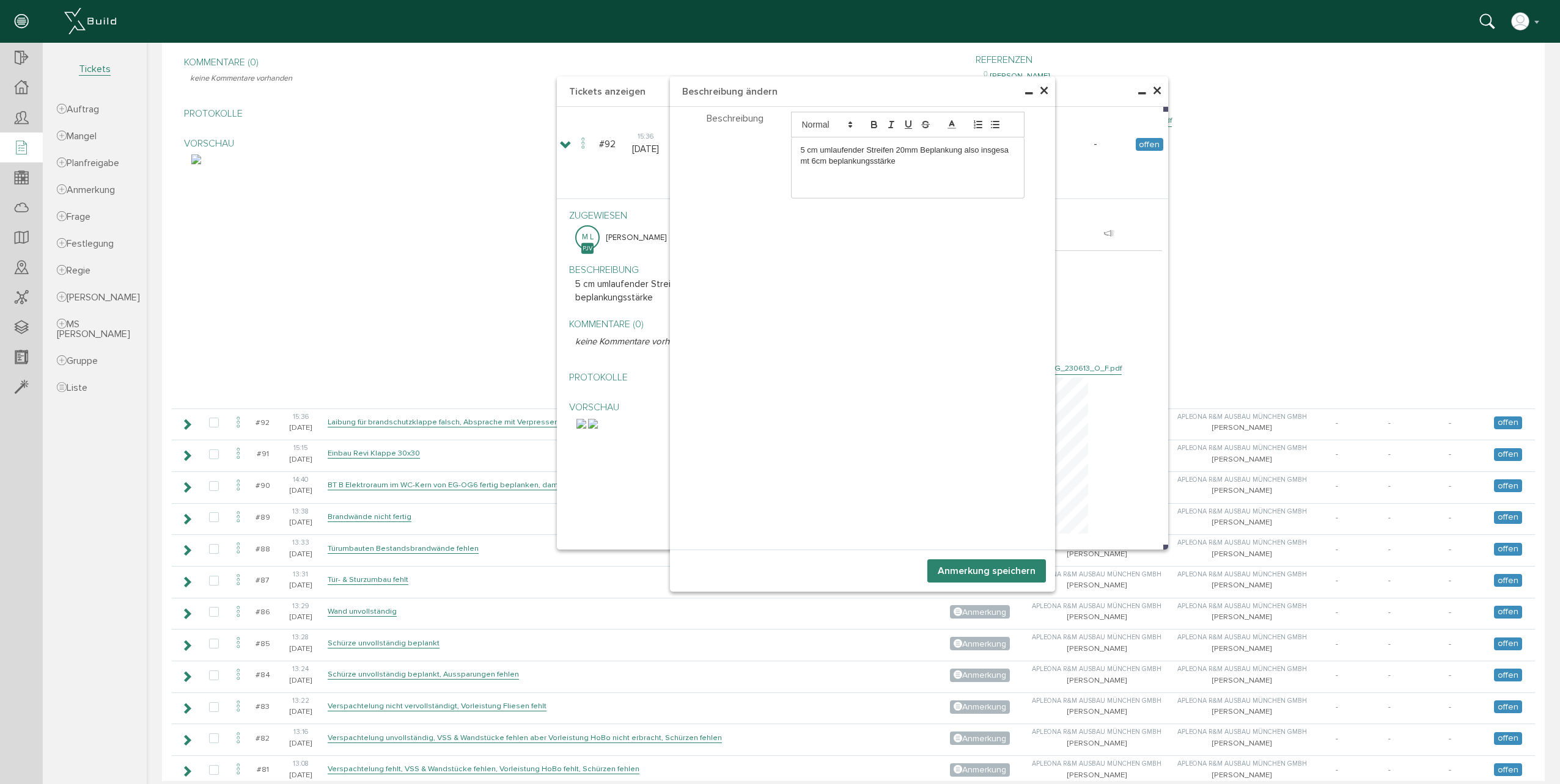
click at [906, 168] on div "5 cm umlaufender Streifen 20mm Beplankung also insgesamt 6cm beplankungsstärke" at bounding box center [908, 156] width 233 height 37
click at [827, 168] on div "5 cm umlaufender Streifen 20mm Beplankung also insgesamt 6cm beplankungsstärke …" at bounding box center [908, 156] width 233 height 37
click at [955, 568] on button "Anmerkung speichern" at bounding box center [986, 572] width 118 height 23
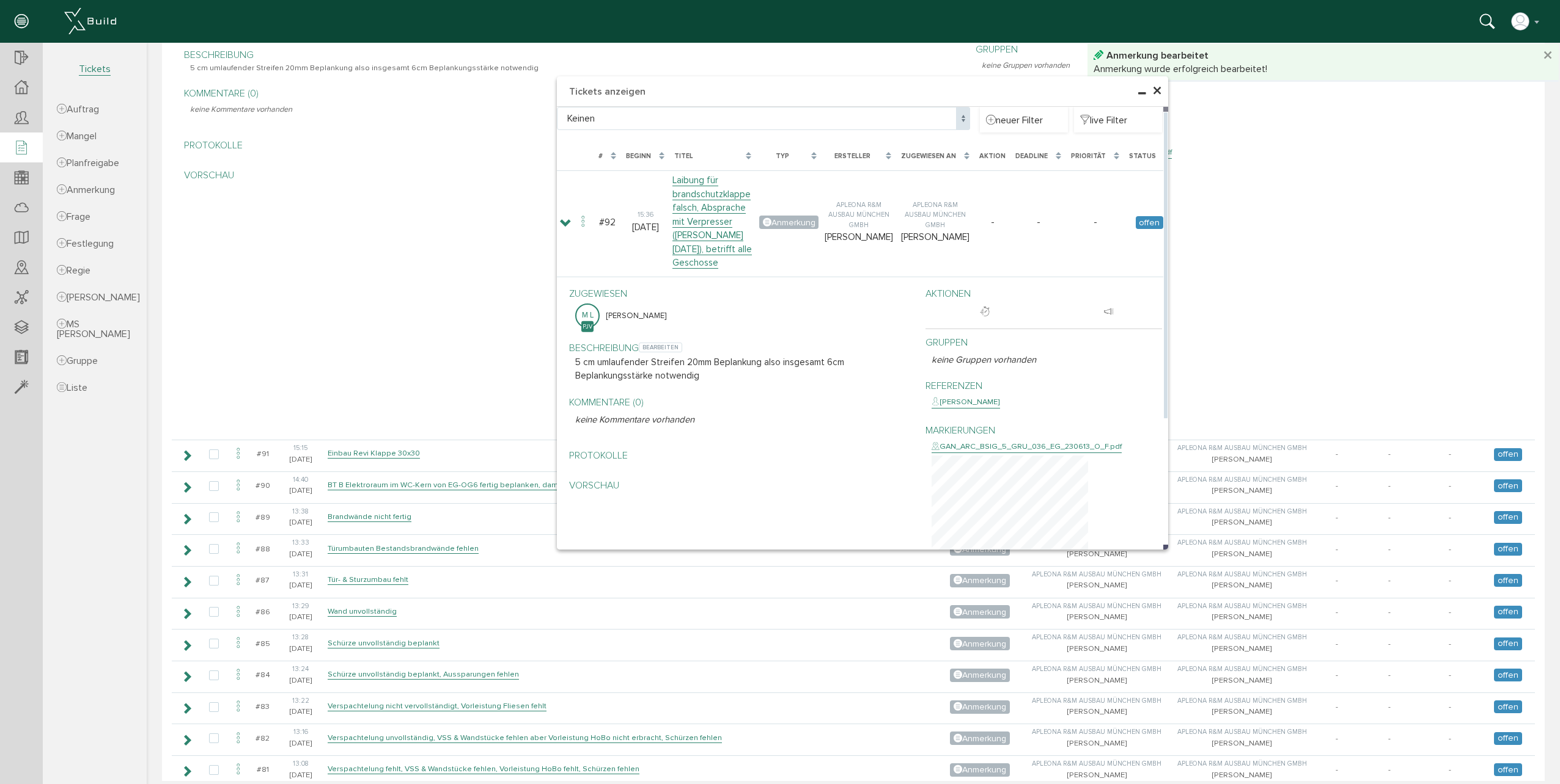
scroll to position [322, 0]
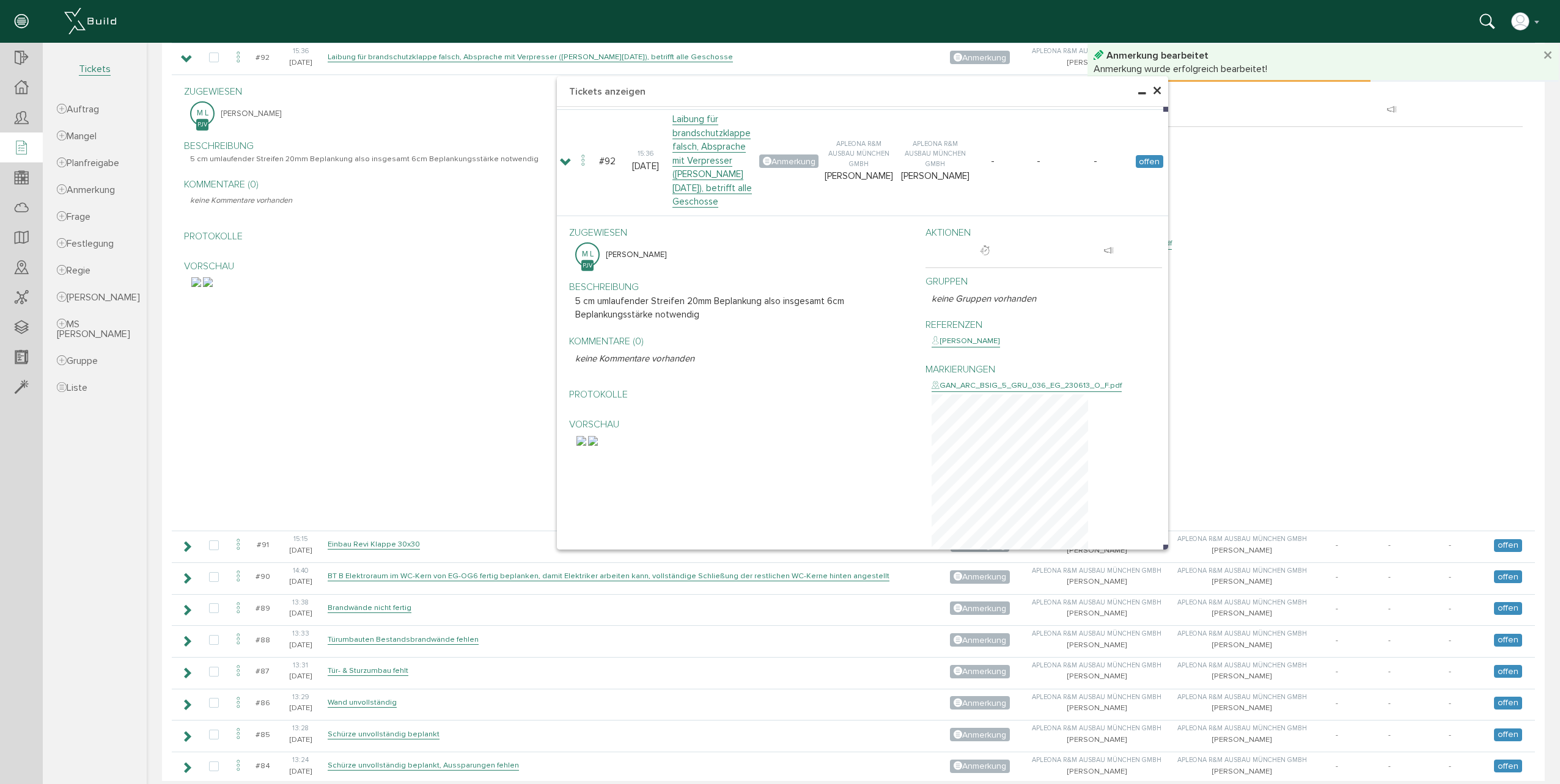
click at [449, 437] on div "× Tickets anzeigen Keinen Keinen neuer Filter live Filter [PERSON_NAME], bitte …" at bounding box center [853, 90] width 1413 height 738
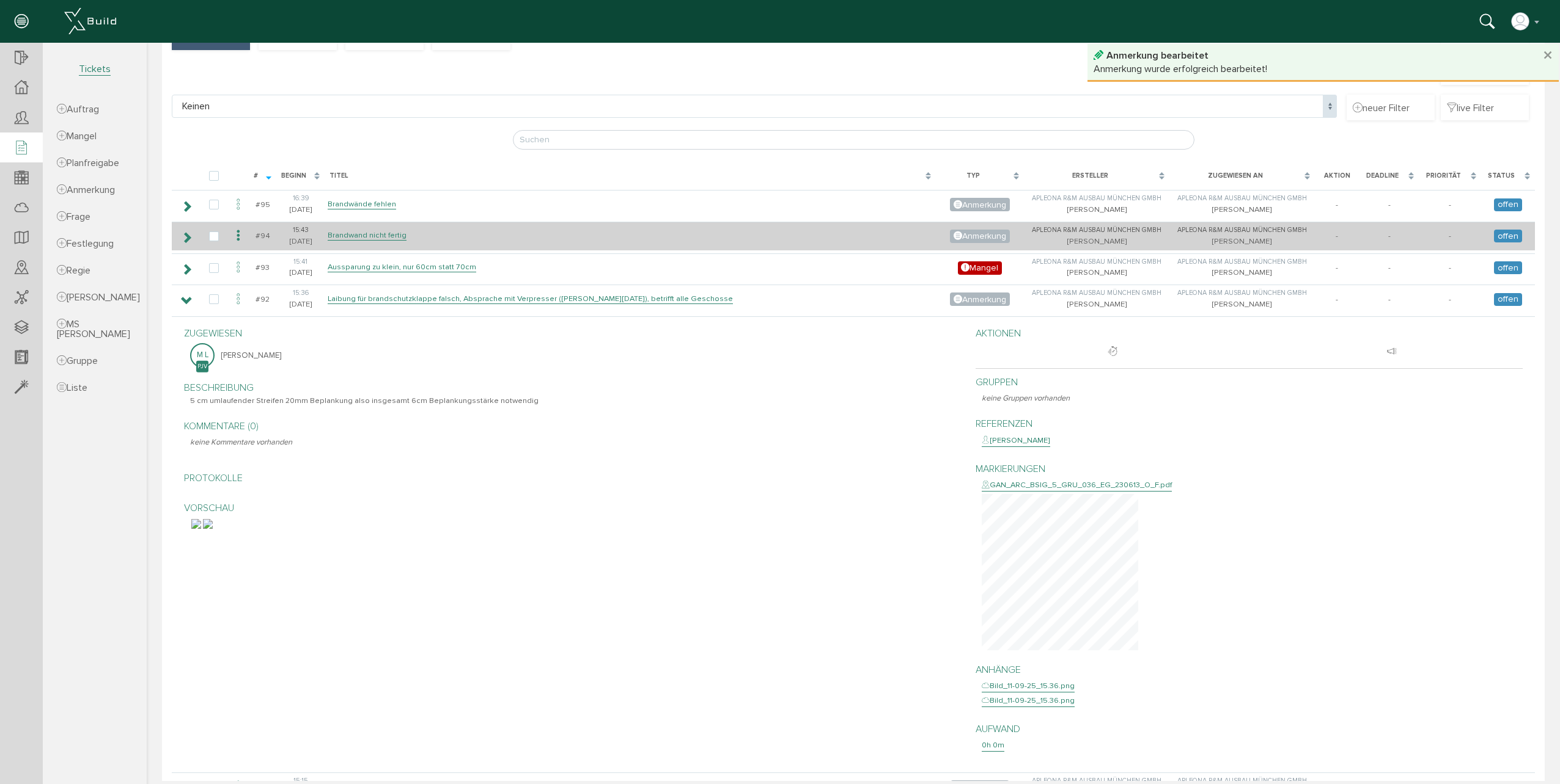
scroll to position [77, 0]
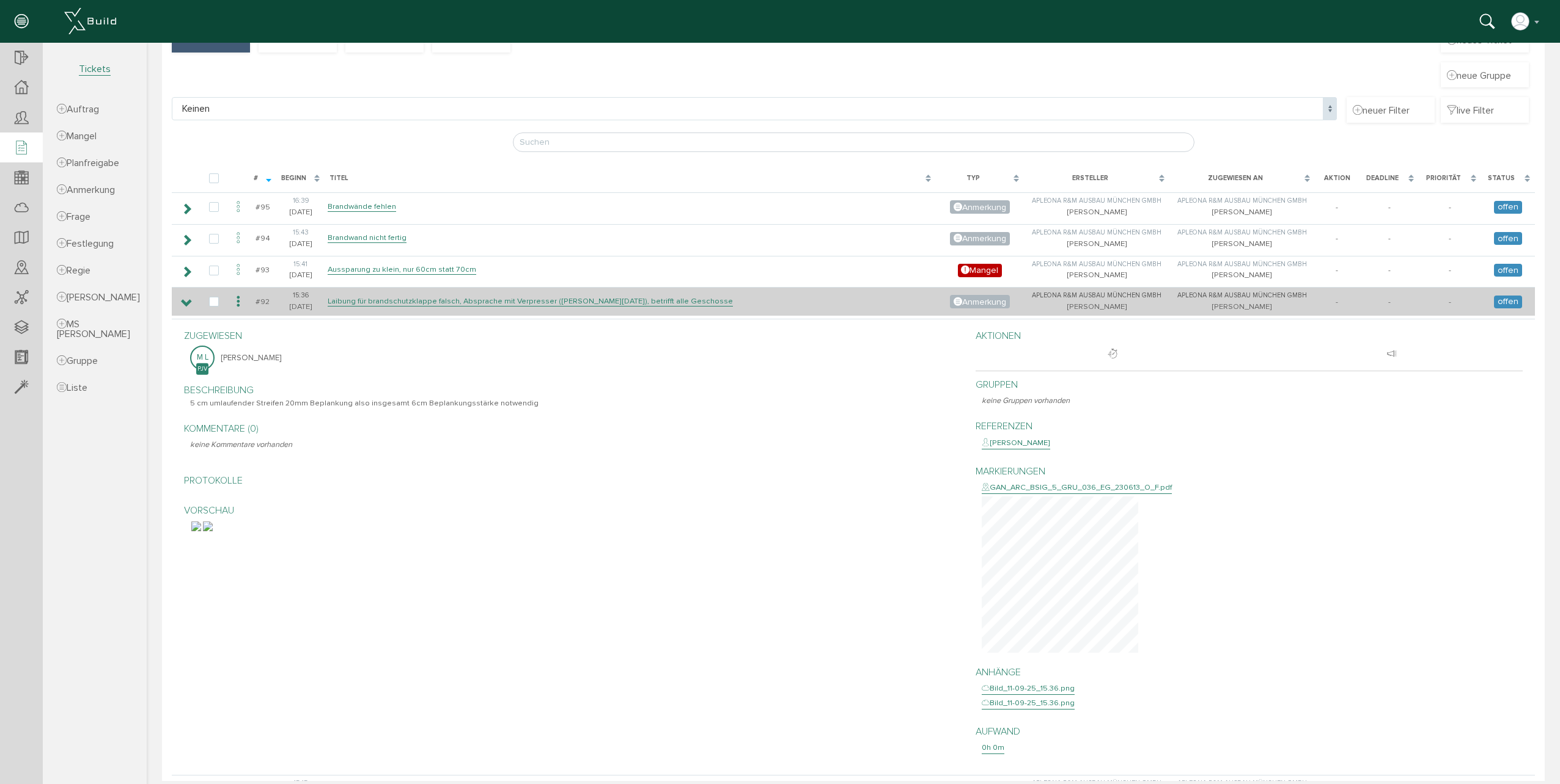
click at [186, 304] on icon at bounding box center [187, 303] width 12 height 10
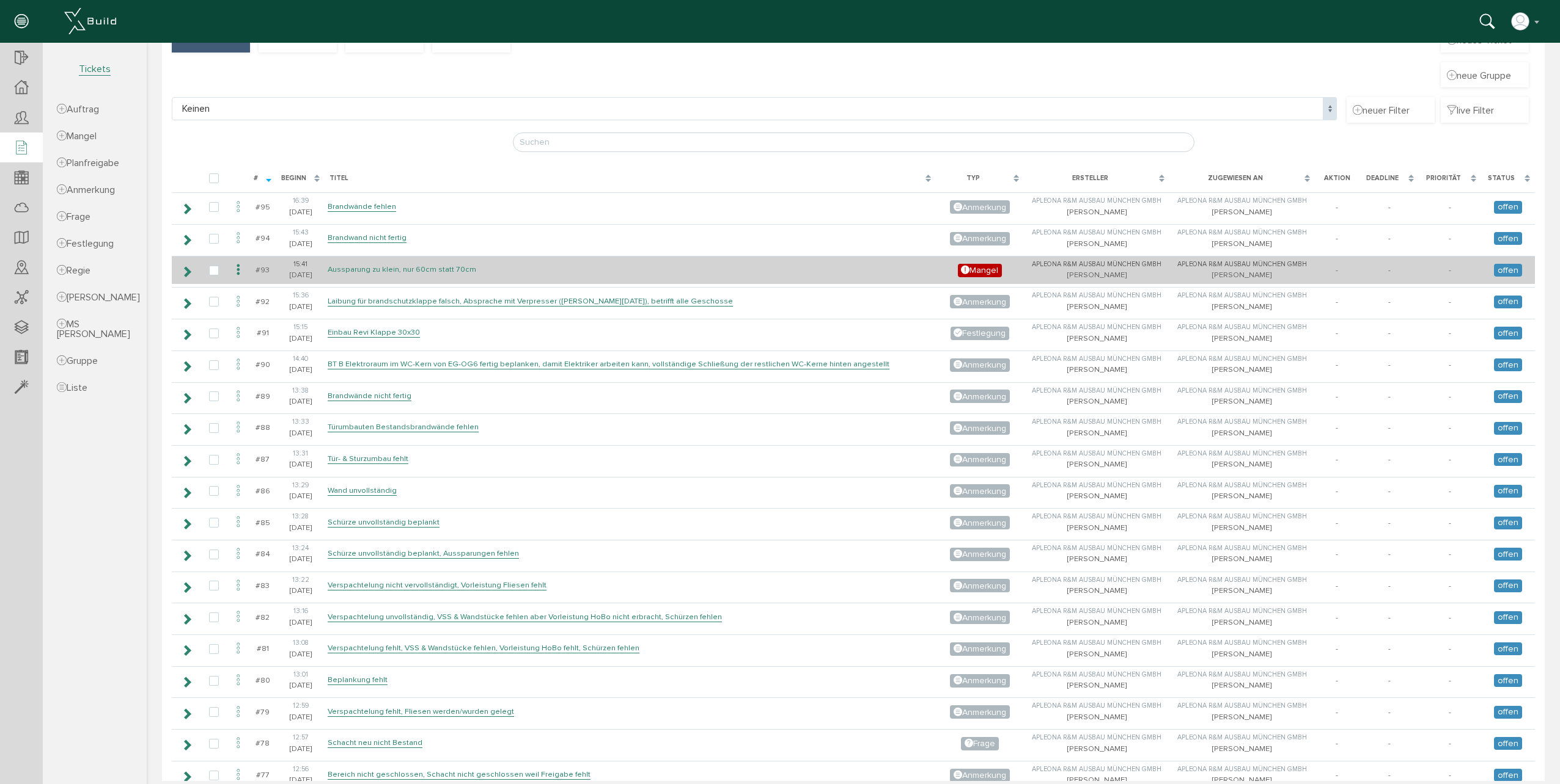
click at [349, 267] on link "Aussparung zu klein, nur 60cm statt 70cm" at bounding box center [402, 269] width 149 height 11
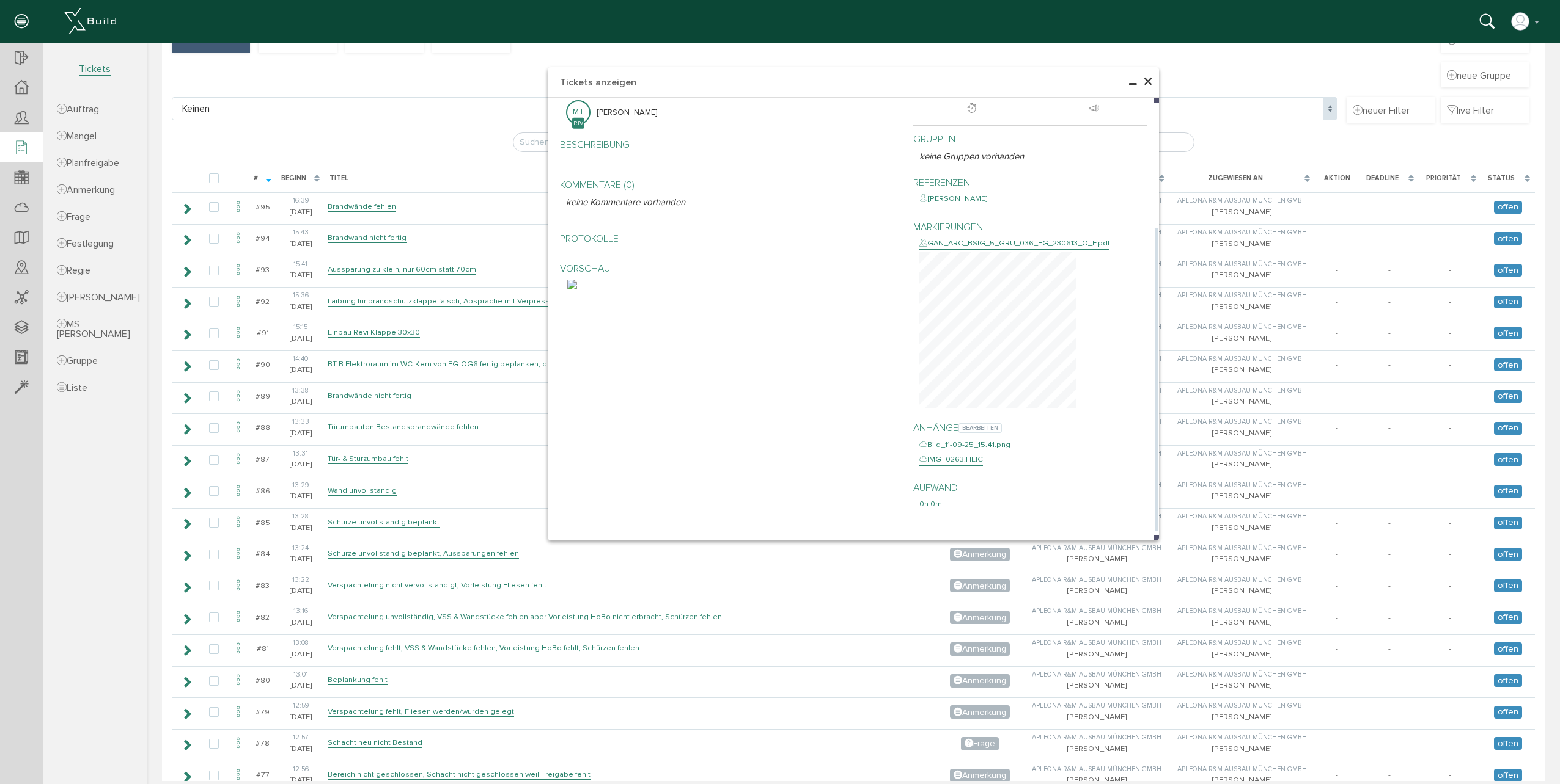
click at [953, 466] on div "IMG_0263.HEIC" at bounding box center [951, 460] width 64 height 12
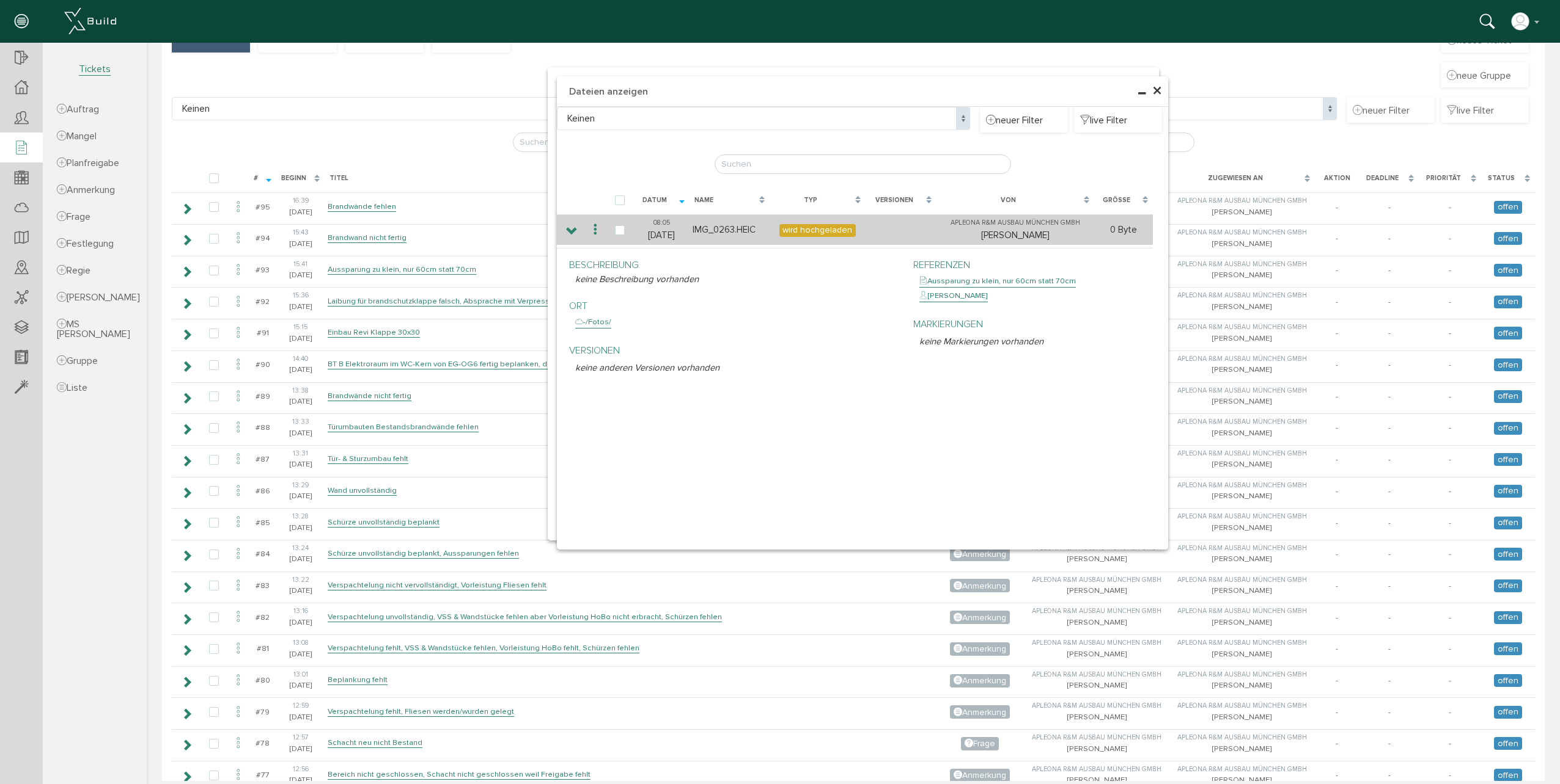
click at [795, 233] on span "wird hochgeladen" at bounding box center [818, 230] width 76 height 13
click at [570, 233] on icon at bounding box center [572, 232] width 12 height 10
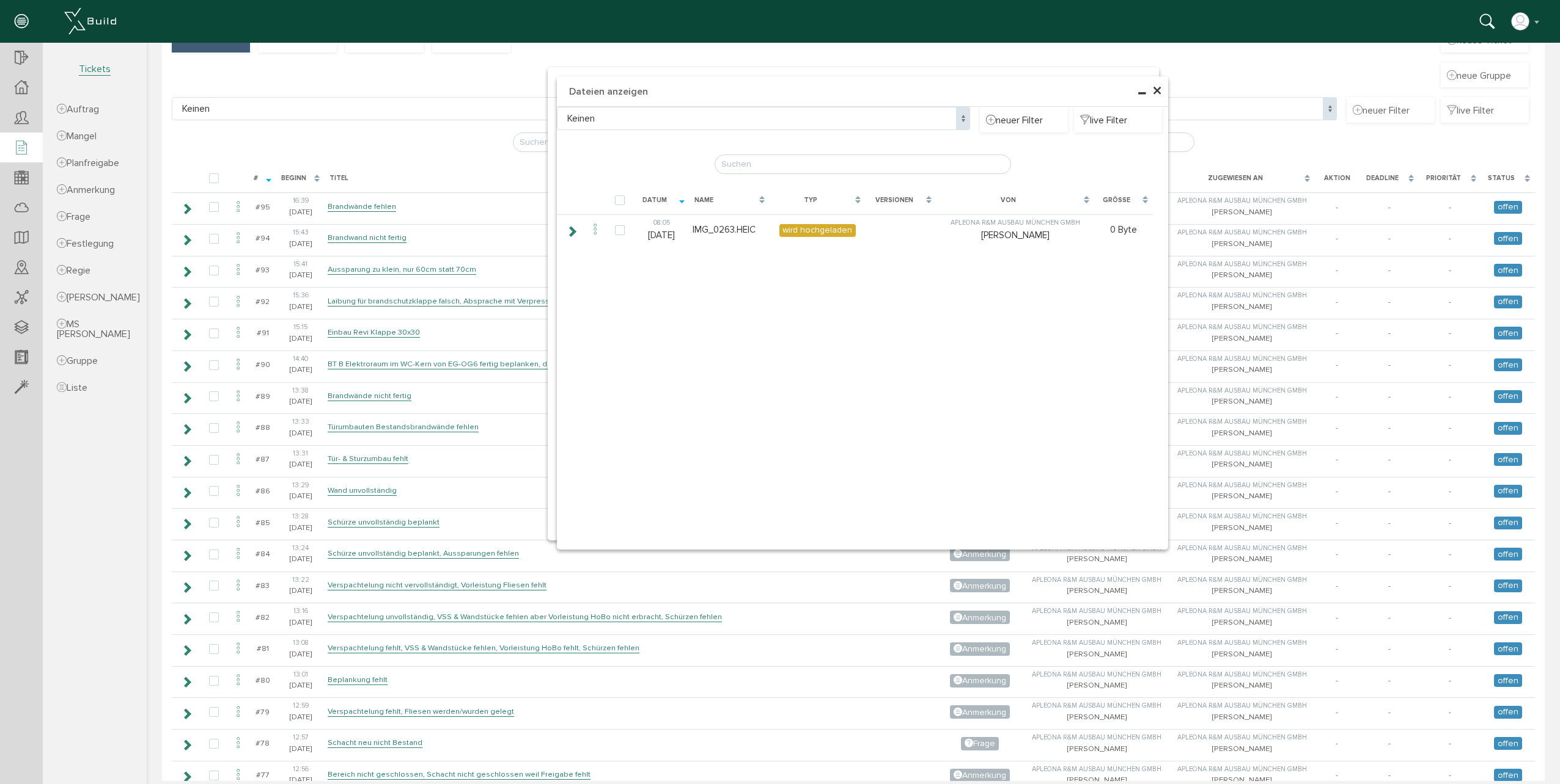
click at [1154, 92] on span "×" at bounding box center [1157, 91] width 10 height 23
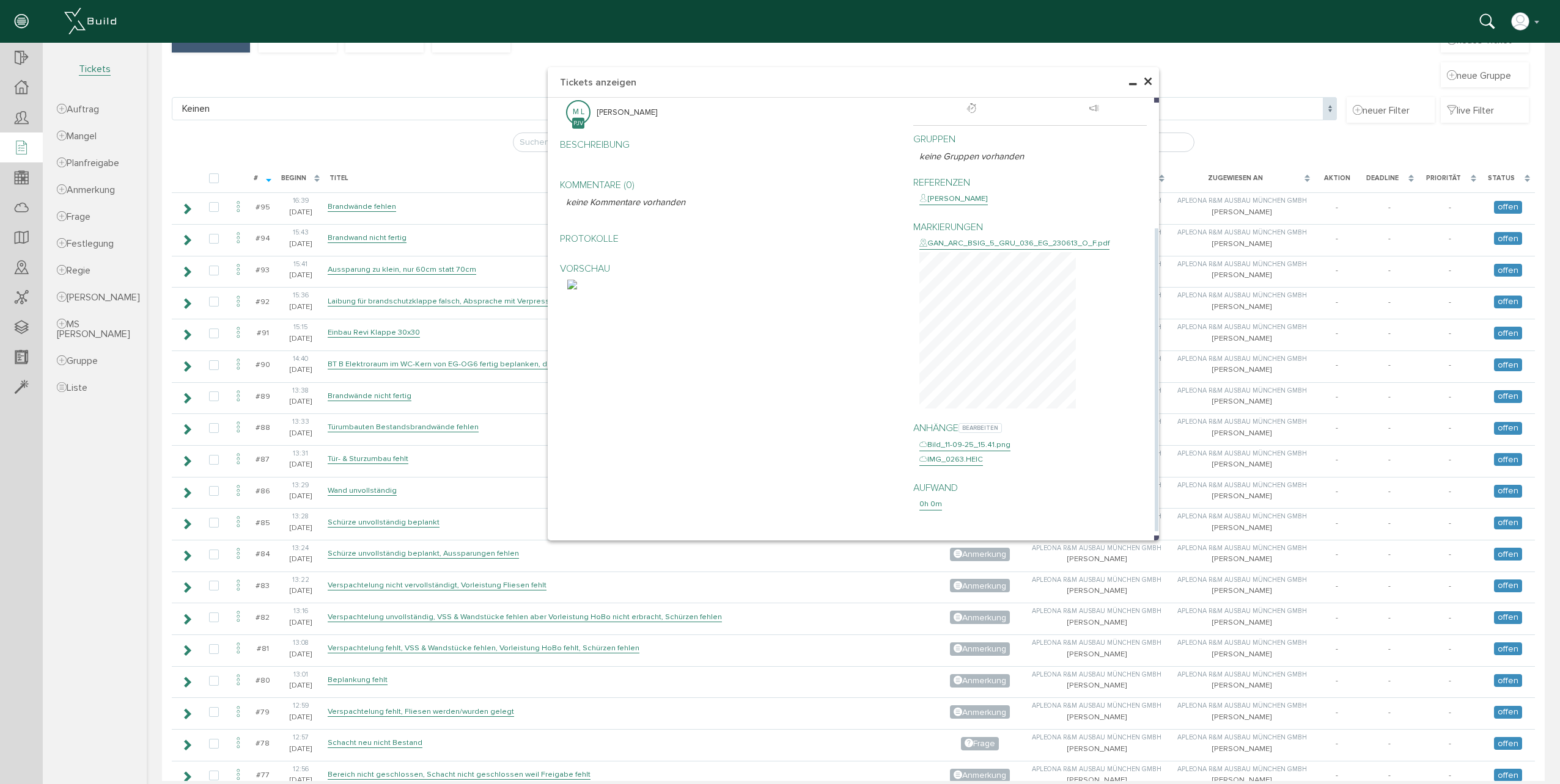
click at [950, 466] on div "IMG_0263.HEIC" at bounding box center [951, 460] width 64 height 12
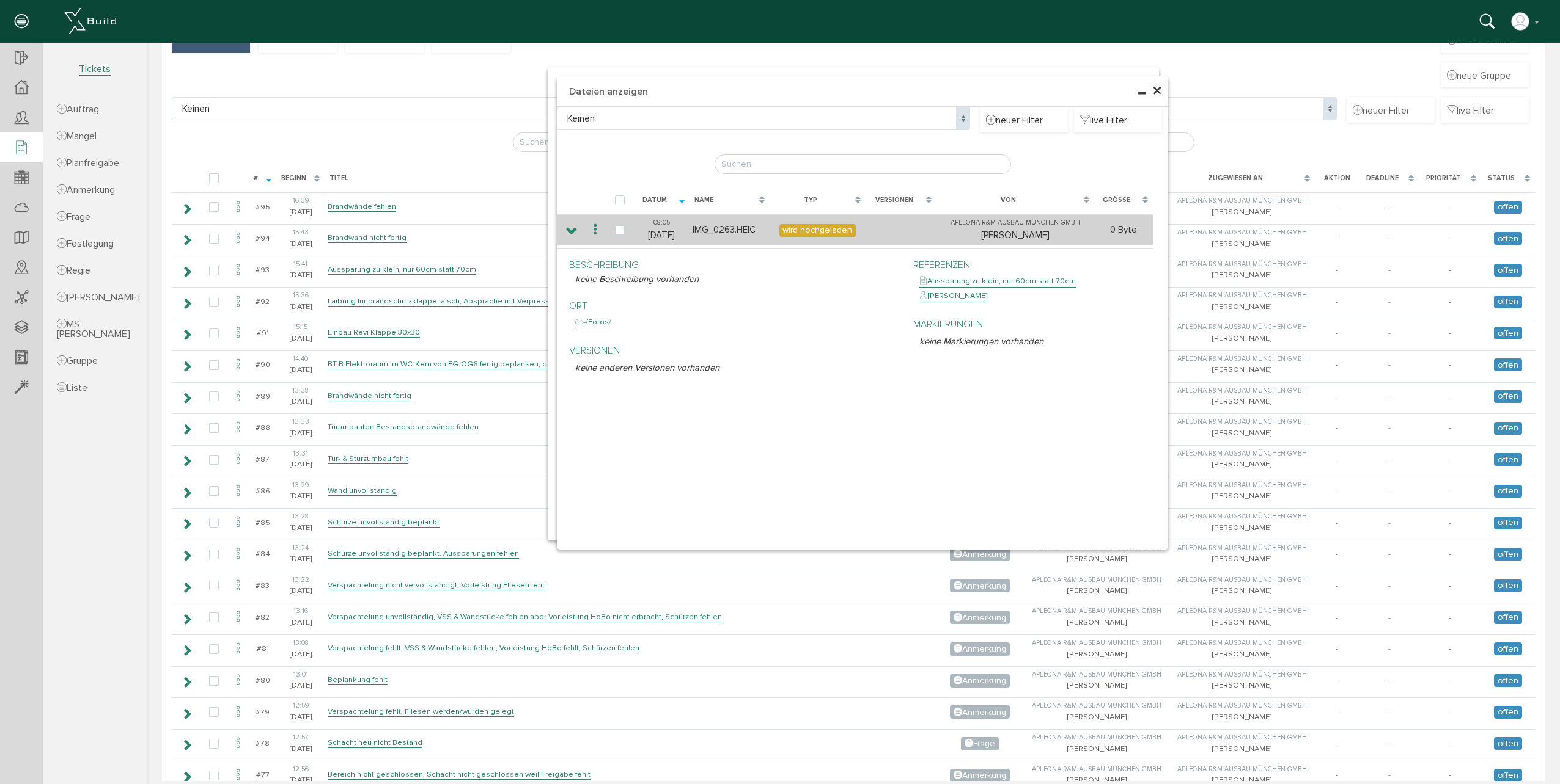
click at [812, 230] on span "wird hochgeladen" at bounding box center [818, 230] width 76 height 13
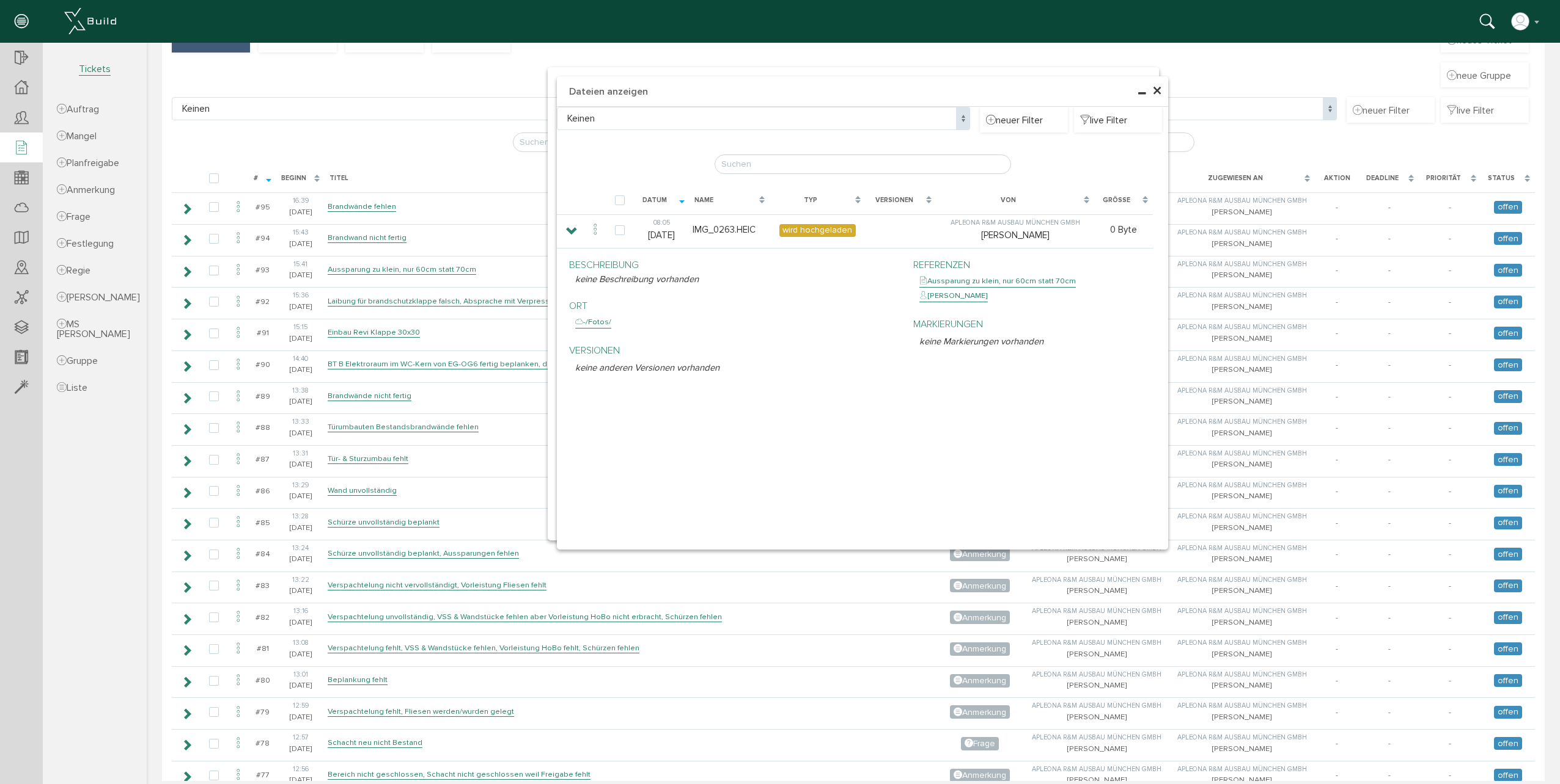
click at [356, 96] on div "× Dateien anzeigen Keinen Keinen neuer Filter live Filter [PERSON_NAME], bitte …" at bounding box center [853, 334] width 1413 height 738
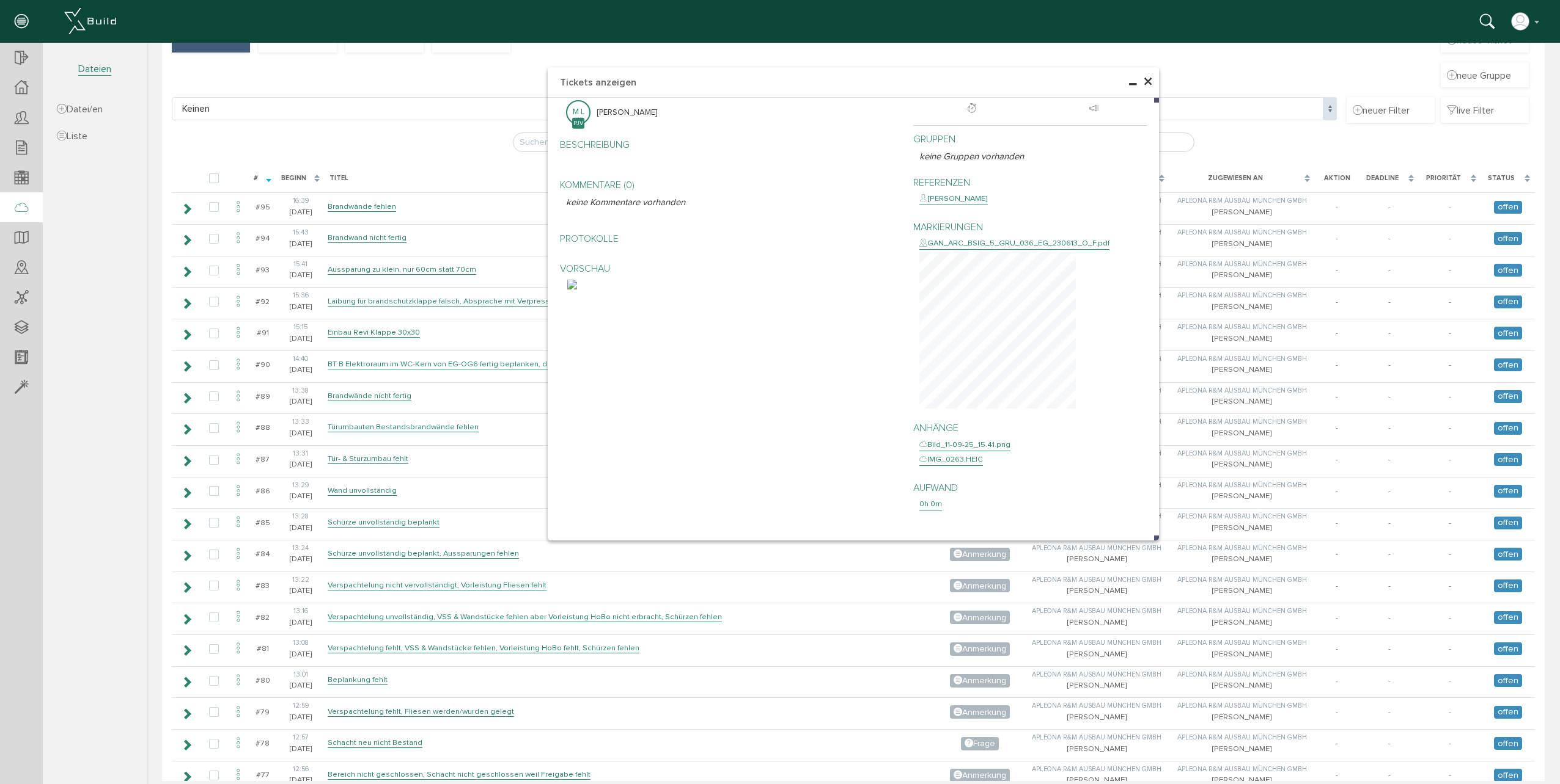
click at [35, 218] on div at bounding box center [22, 208] width 43 height 31
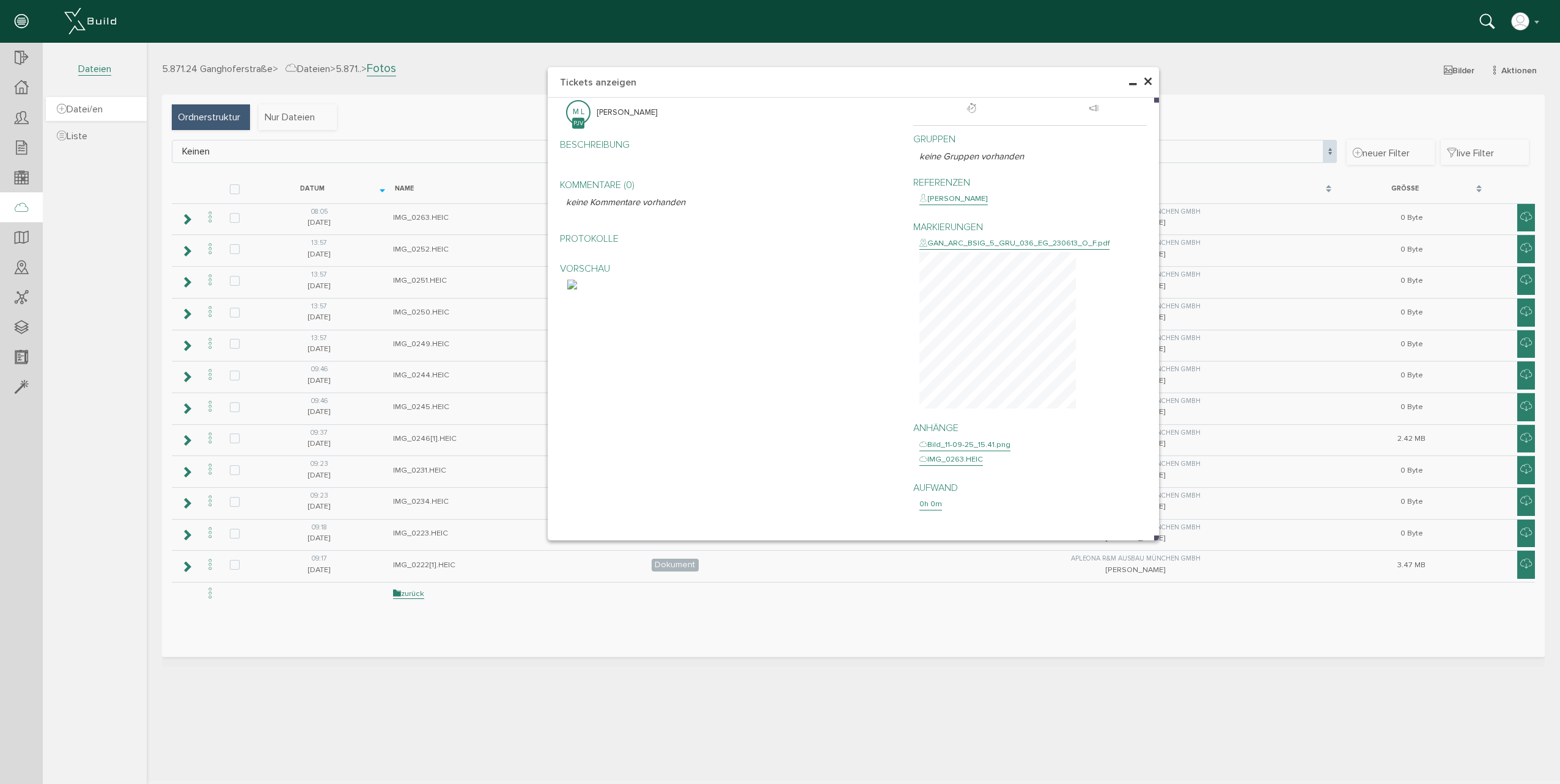
click at [99, 110] on span "Datei/en" at bounding box center [79, 109] width 46 height 12
select select "D-68be82e1ab3e54_42199188"
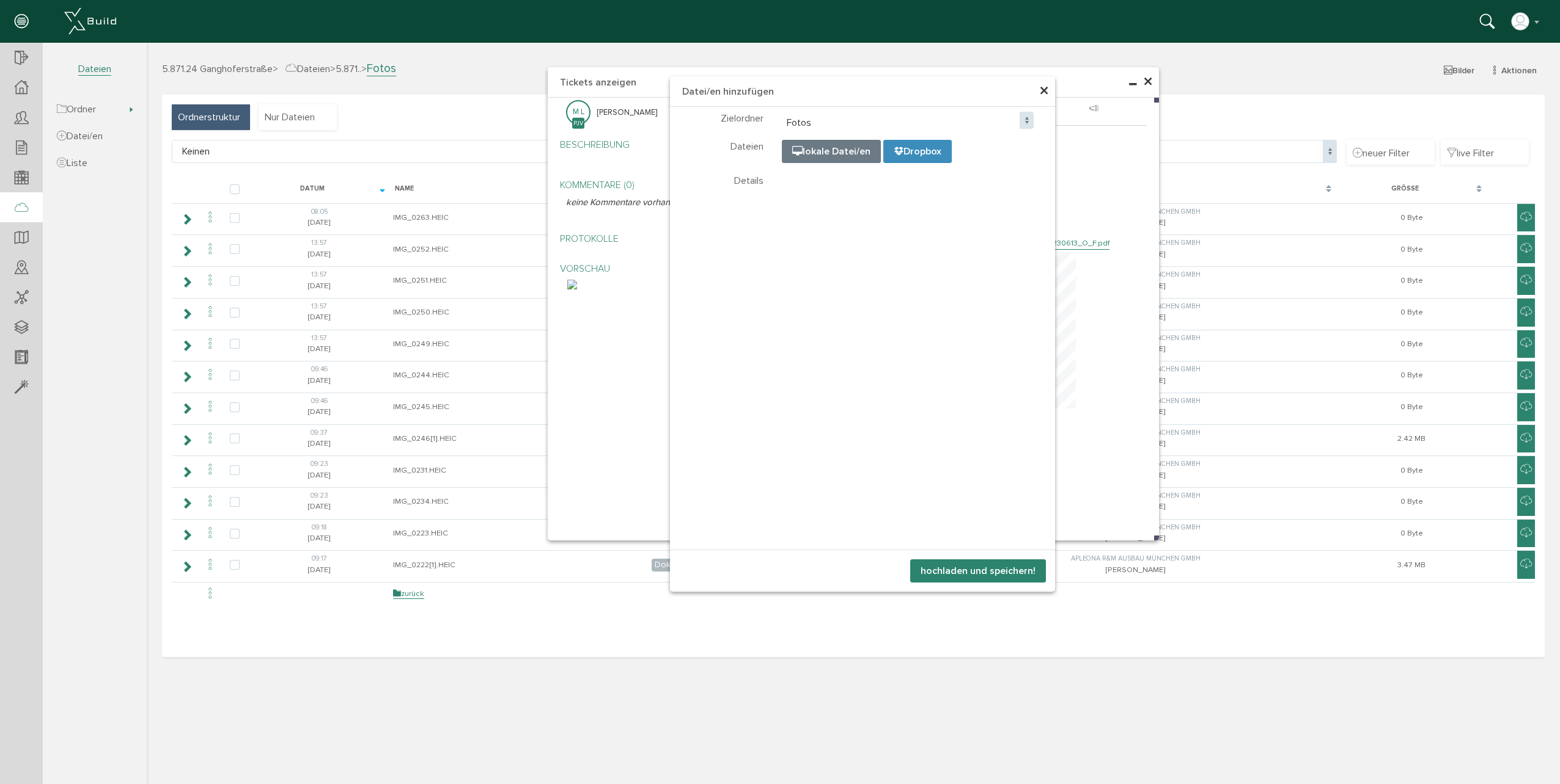
select select "D-68be82e1ab3e54_42199188"
click at [1043, 88] on span "×" at bounding box center [1044, 91] width 10 height 23
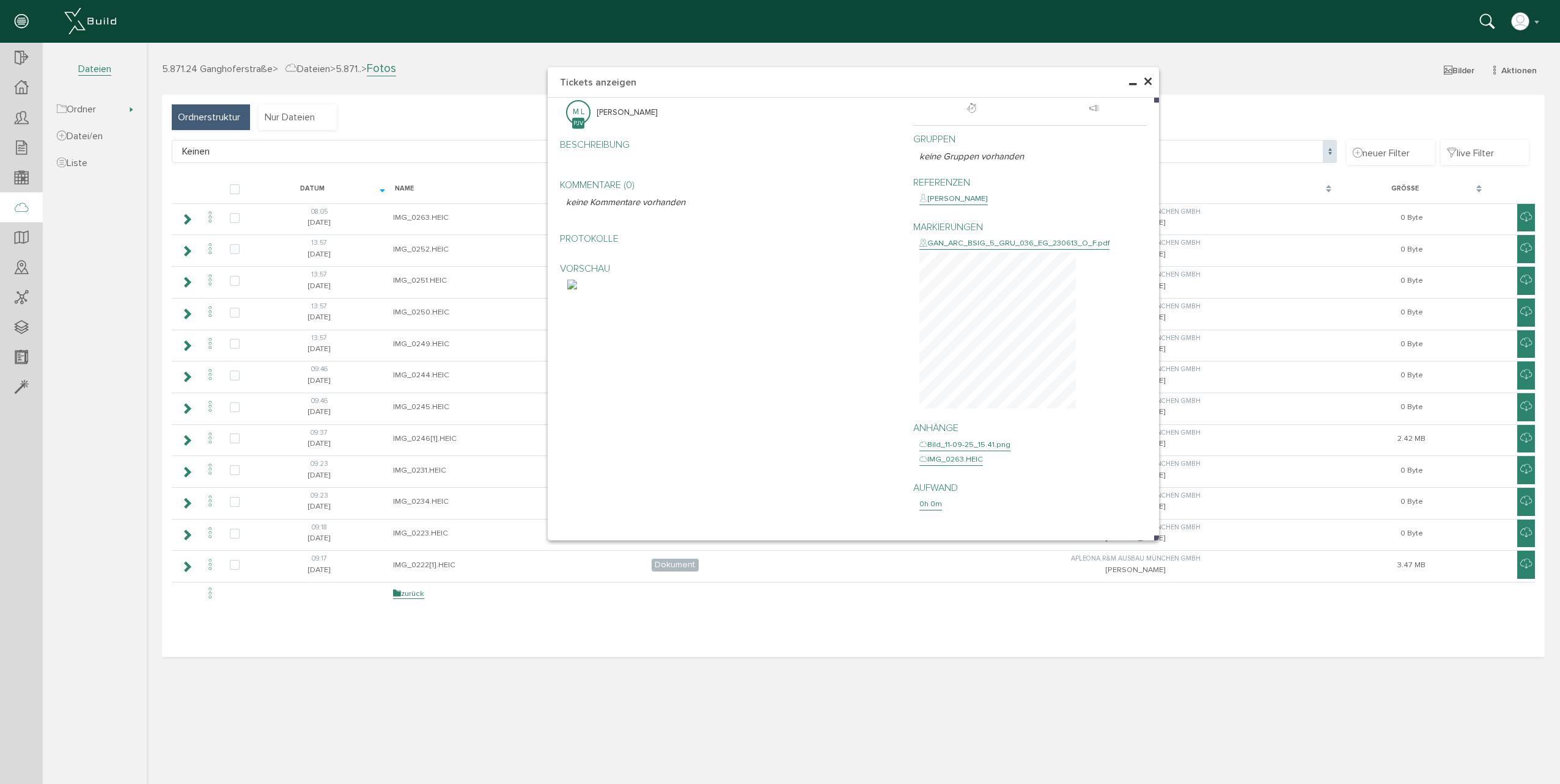
click at [1154, 81] on h4 "Tickets anzeigen" at bounding box center [853, 82] width 611 height 30
click at [1152, 83] on span "×" at bounding box center [1148, 82] width 10 height 23
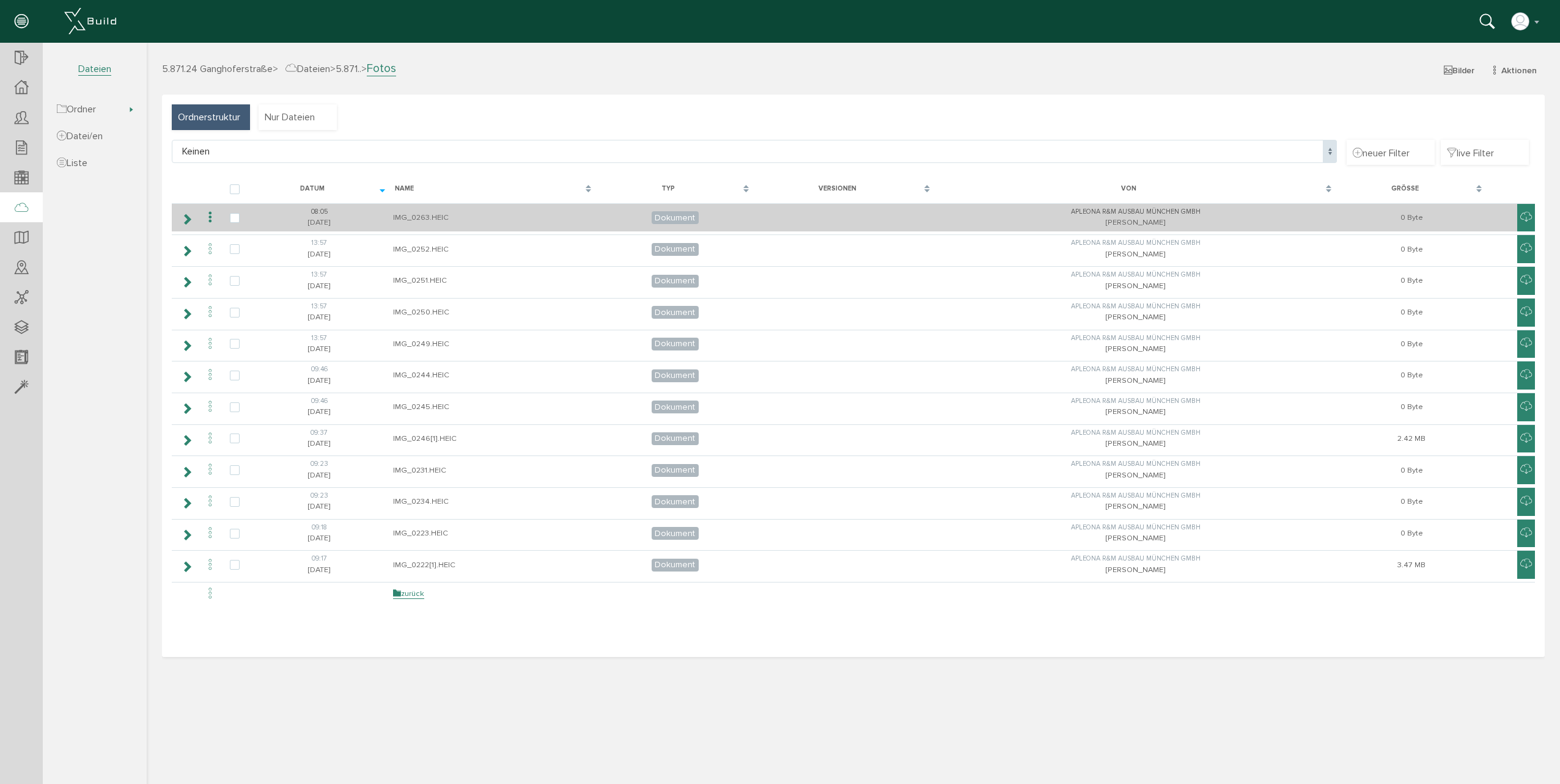
click at [685, 222] on span "Dokument" at bounding box center [675, 217] width 47 height 13
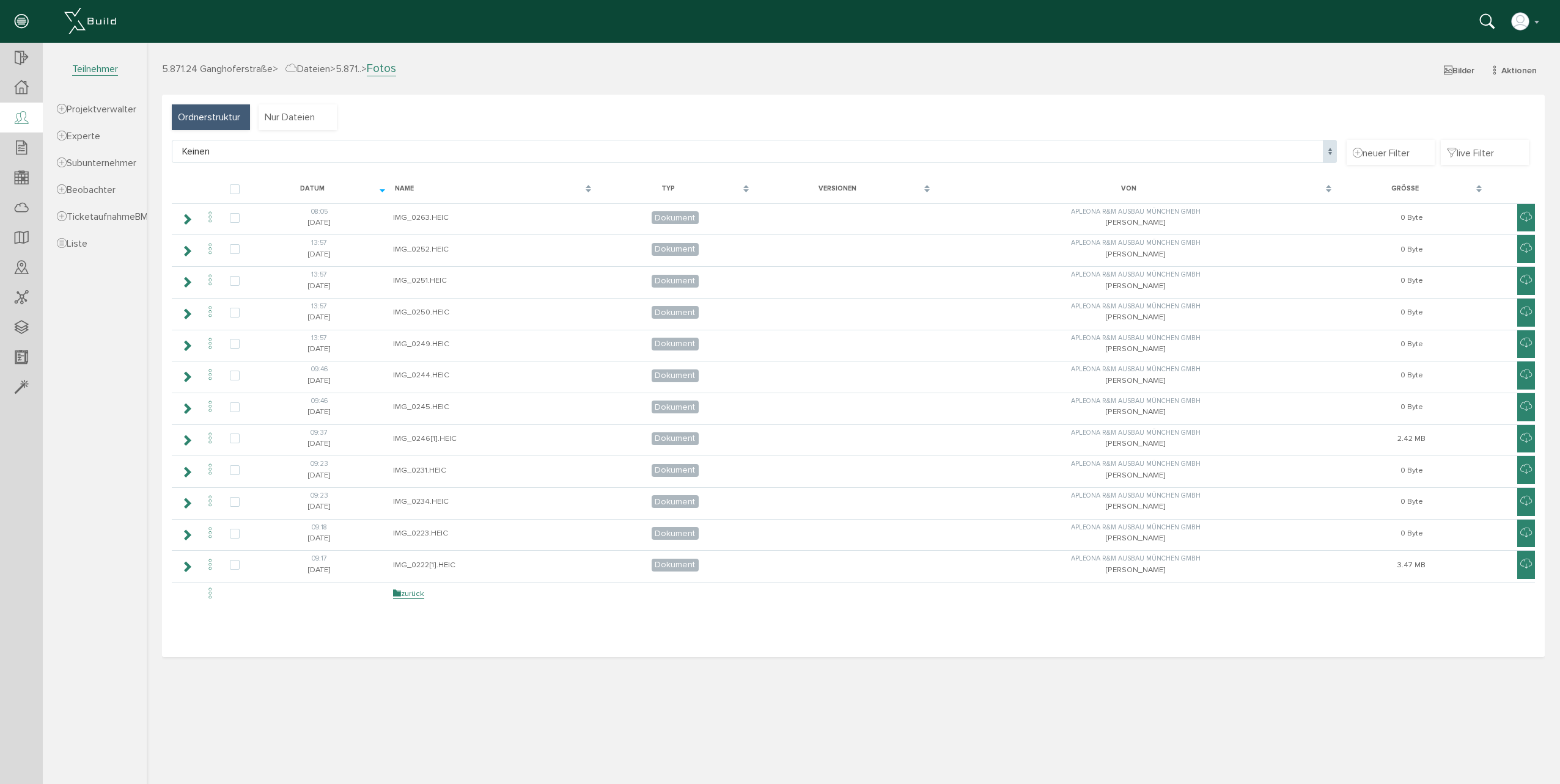
click at [25, 118] on icon at bounding box center [22, 117] width 14 height 17
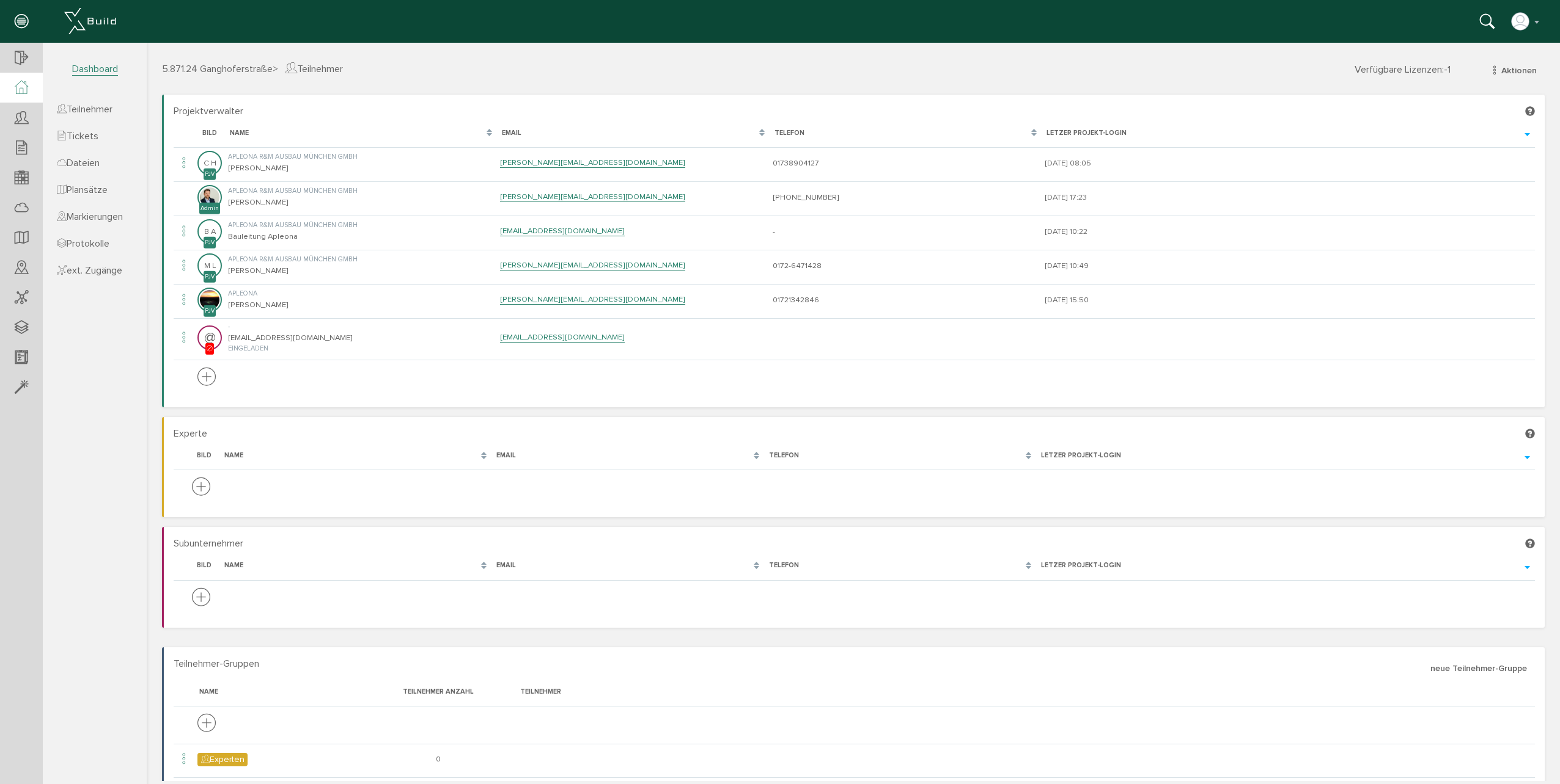
click at [24, 93] on icon at bounding box center [22, 87] width 14 height 14
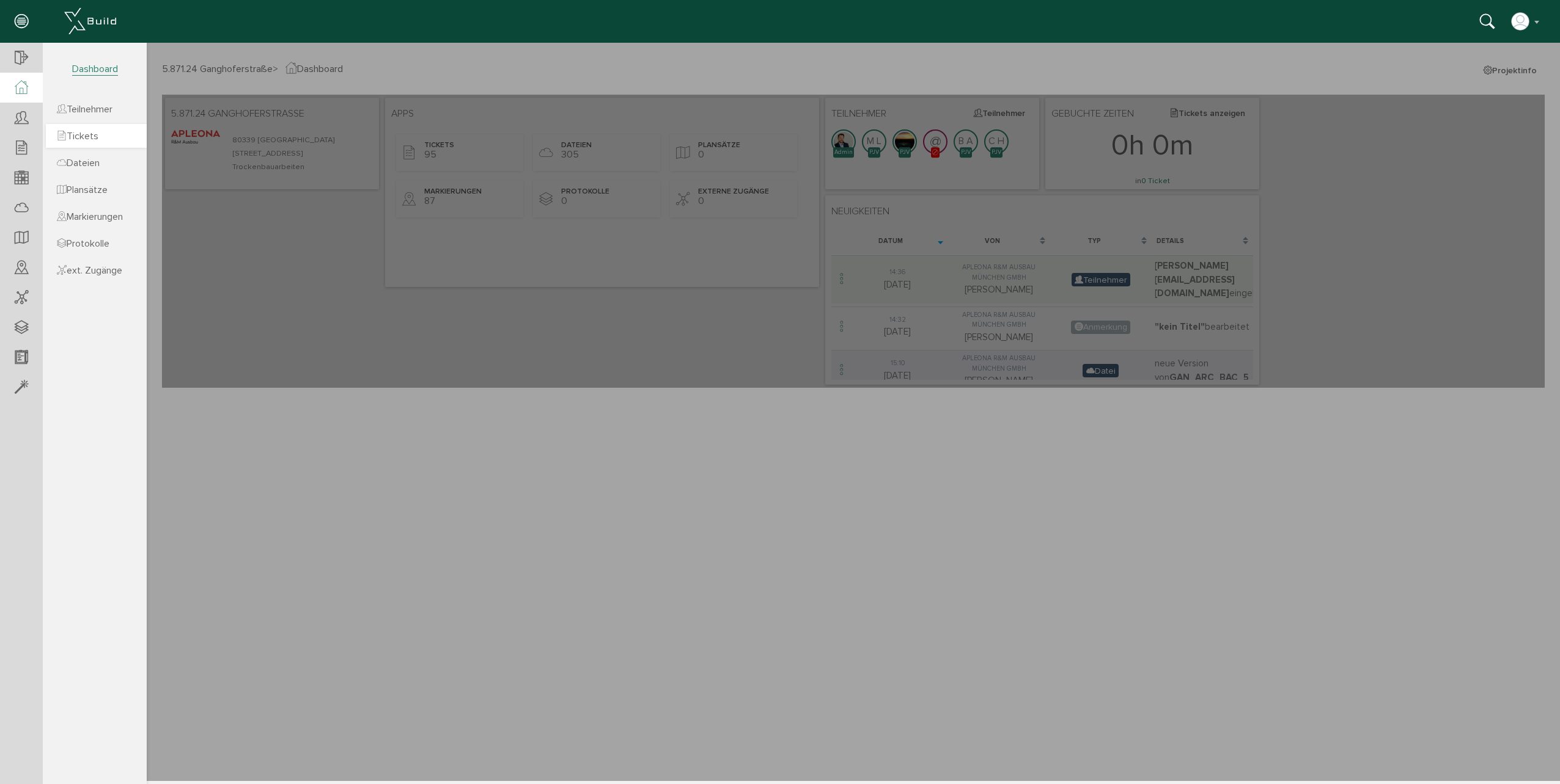
click at [119, 134] on link "Tickets" at bounding box center [96, 136] width 101 height 23
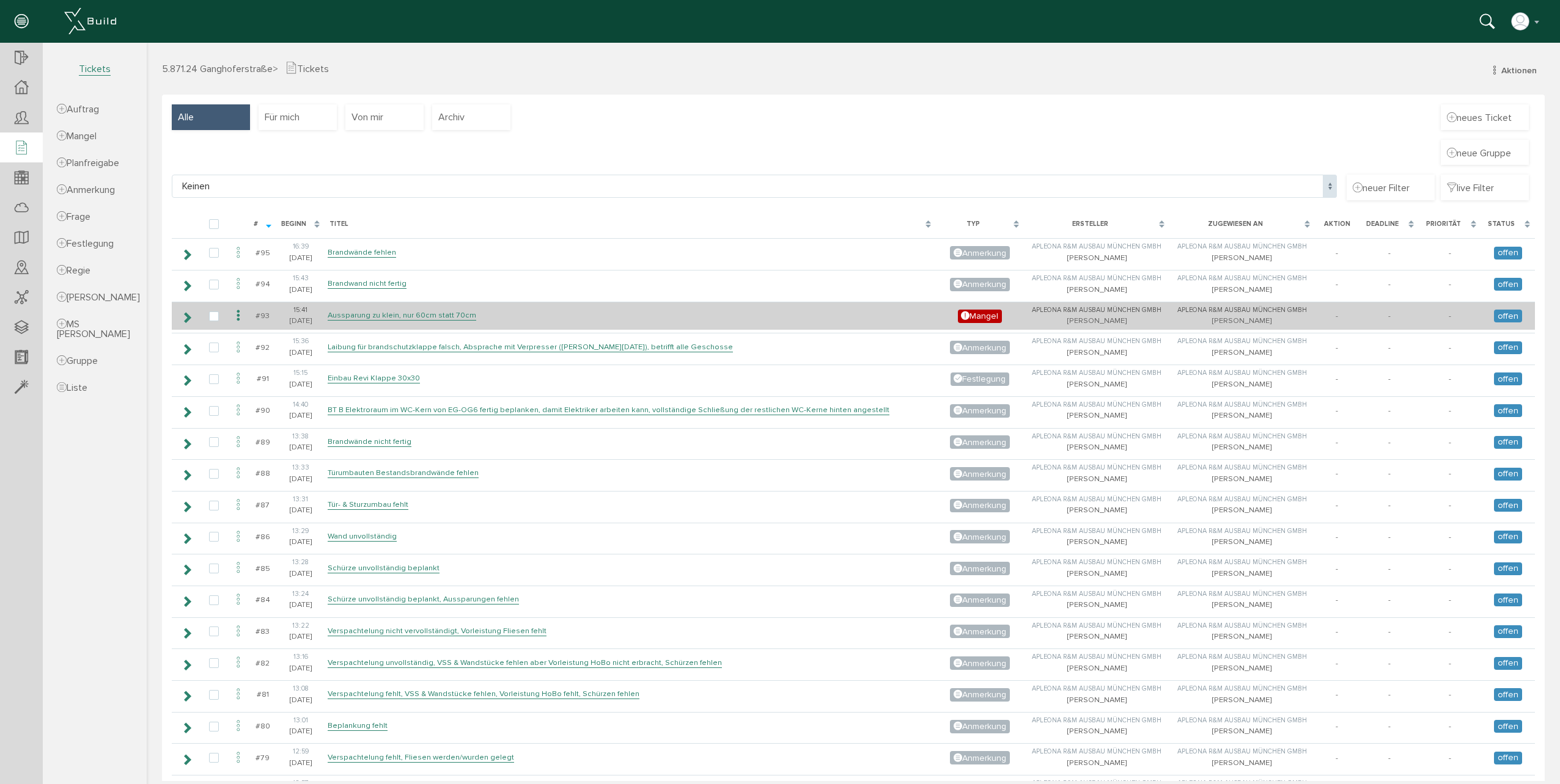
click at [191, 314] on icon at bounding box center [187, 318] width 12 height 10
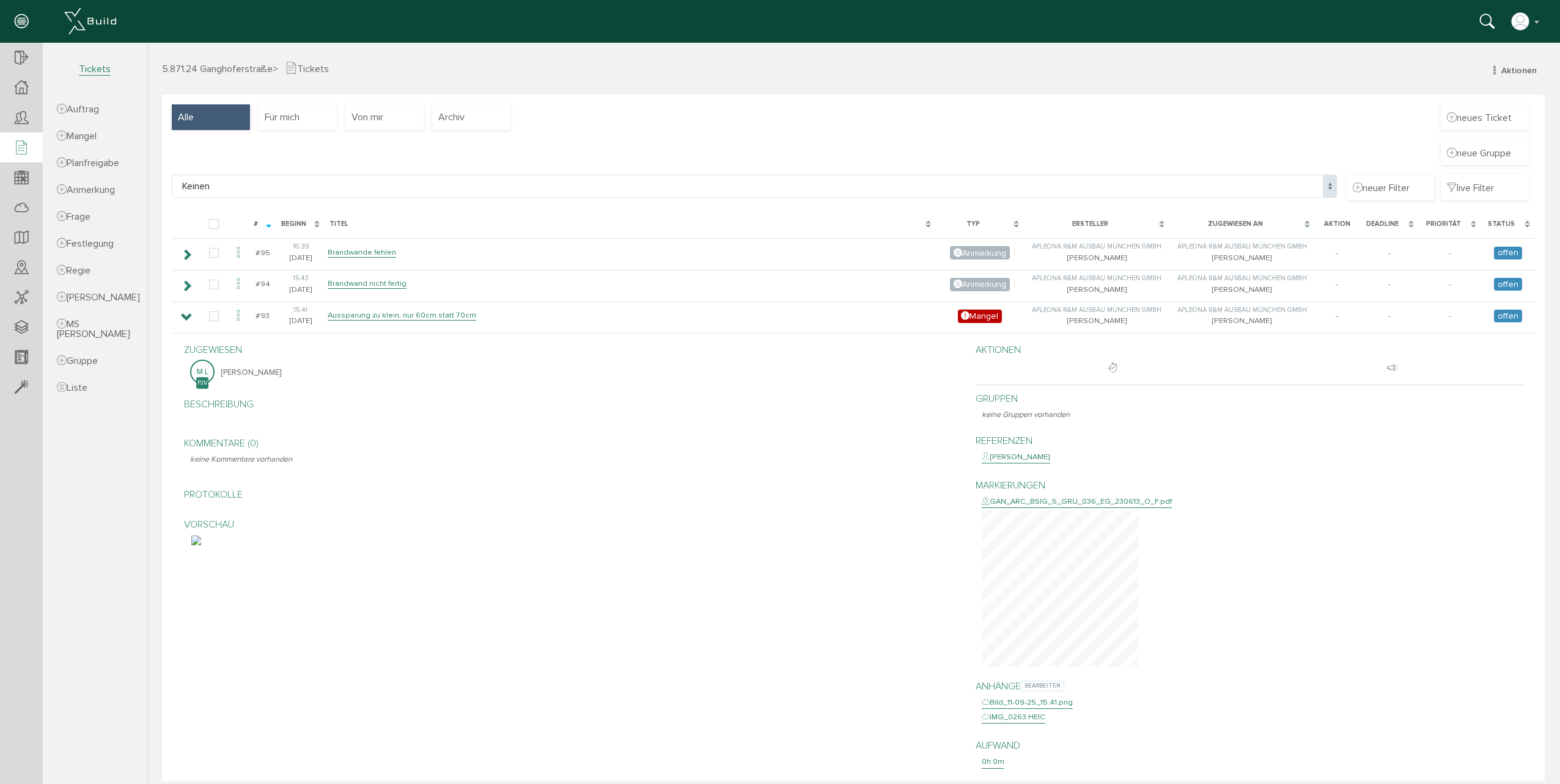
click at [1022, 718] on div "IMG_0263.HEIC" at bounding box center [1013, 717] width 64 height 12
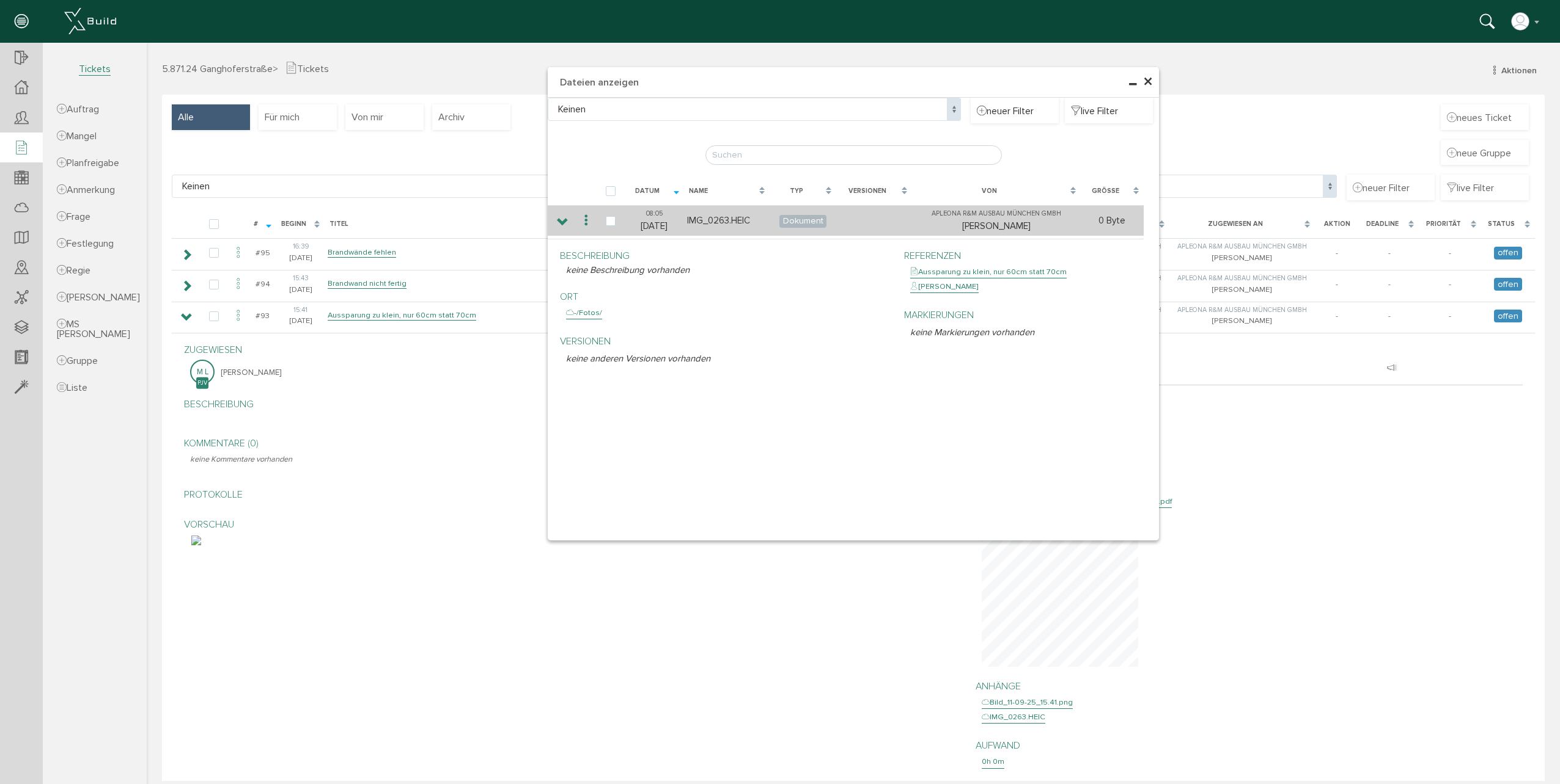
click at [557, 220] on icon at bounding box center [563, 222] width 12 height 10
click at [563, 225] on icon at bounding box center [563, 222] width 12 height 10
click at [579, 220] on icon at bounding box center [586, 220] width 15 height 17
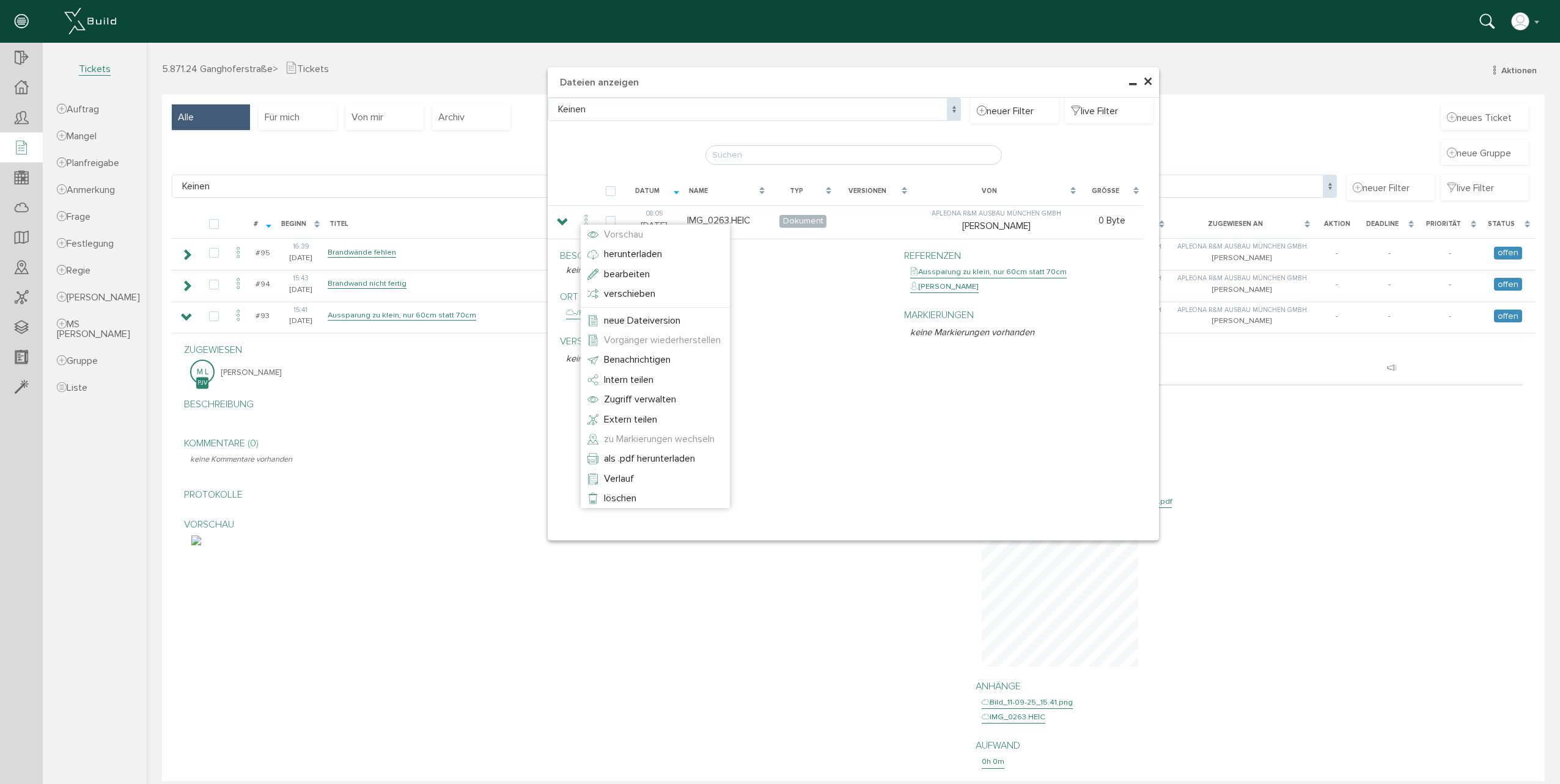
click at [591, 234] on li "Vorschau" at bounding box center [655, 235] width 149 height 20
click at [791, 303] on div at bounding box center [848, 412] width 1403 height 738
click at [1149, 80] on h4 "Dateien anzeigen" at bounding box center [853, 82] width 611 height 30
click at [1144, 83] on span "×" at bounding box center [1148, 82] width 10 height 23
